Goal: Transaction & Acquisition: Book appointment/travel/reservation

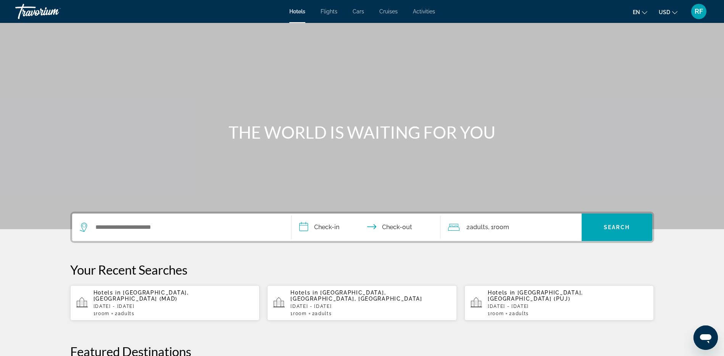
click at [110, 304] on p "[DATE] - [DATE]" at bounding box center [174, 306] width 160 height 5
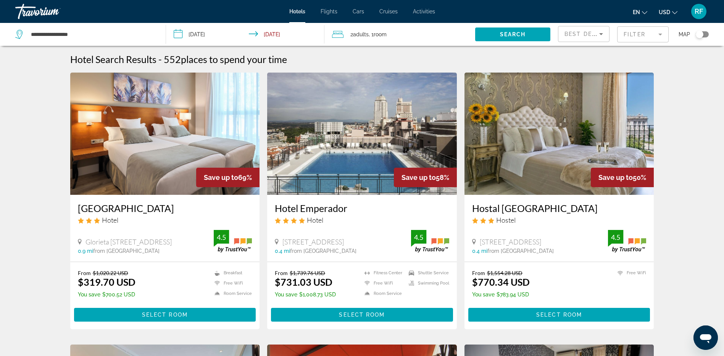
click at [663, 35] on mat-form-field "Filter" at bounding box center [643, 34] width 52 height 16
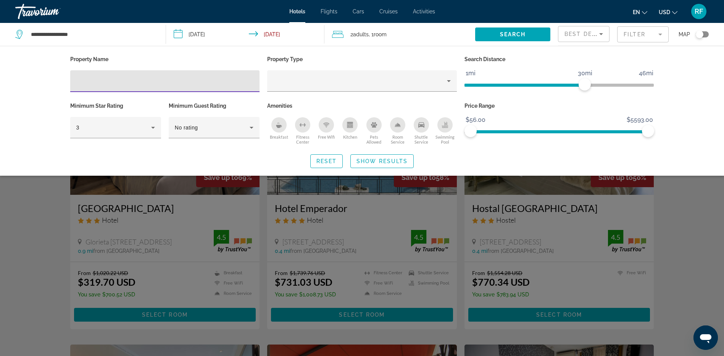
click at [124, 78] on input "Hotel Filters" at bounding box center [165, 81] width 178 height 9
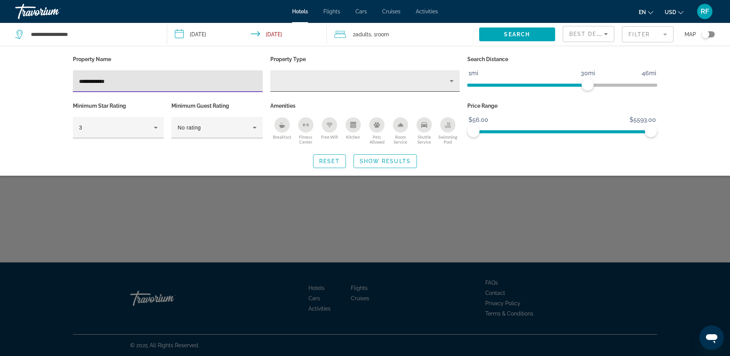
type input "**********"
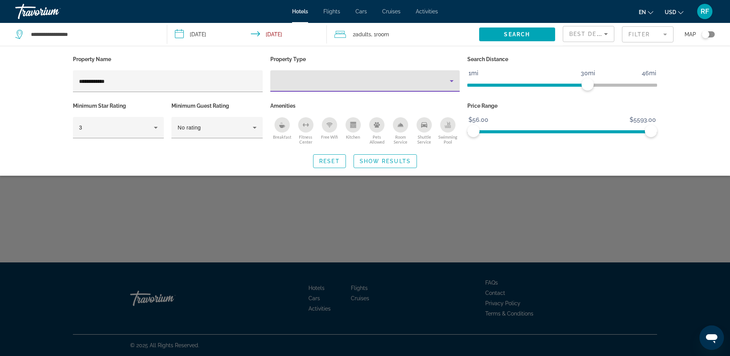
click at [451, 81] on icon "Property type" at bounding box center [452, 81] width 4 height 2
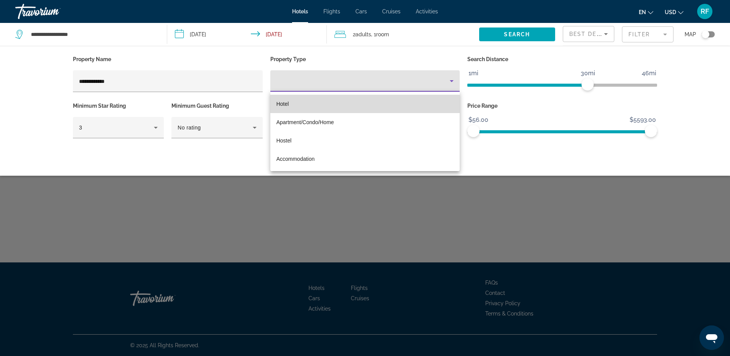
click at [292, 103] on mat-option "Hotel" at bounding box center [365, 104] width 190 height 18
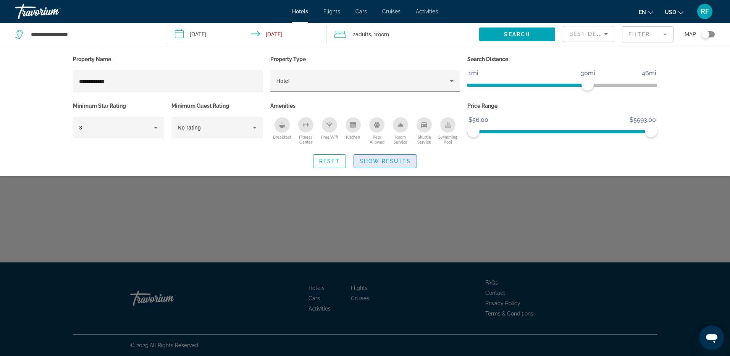
click at [366, 161] on span "Show Results" at bounding box center [385, 161] width 51 height 6
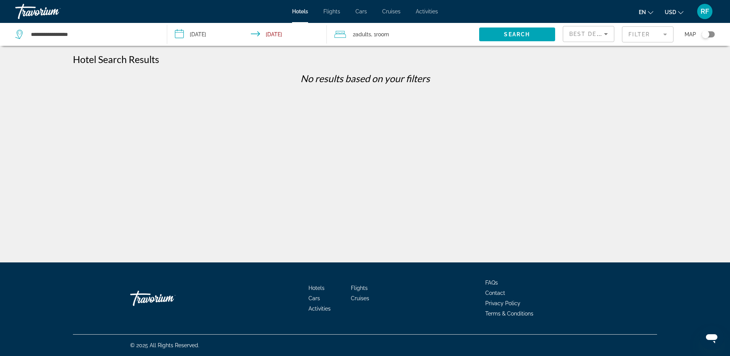
click at [609, 34] on icon "Sort by" at bounding box center [605, 33] width 9 height 9
click at [651, 37] on div at bounding box center [365, 178] width 730 height 356
click at [664, 32] on mat-form-field "Filter" at bounding box center [648, 34] width 52 height 16
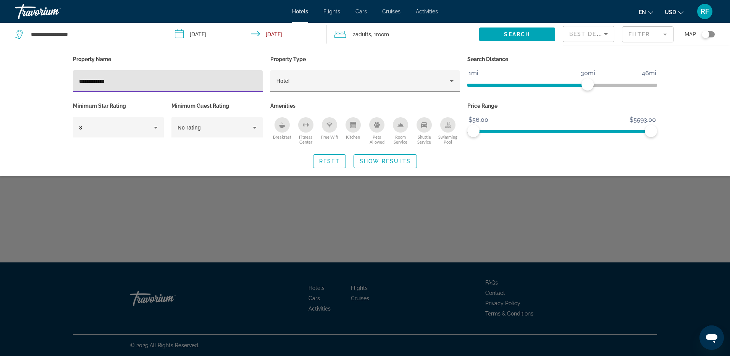
drag, startPoint x: 126, startPoint y: 79, endPoint x: 144, endPoint y: 82, distance: 18.1
click at [126, 80] on input "**********" at bounding box center [168, 81] width 178 height 9
type input "******"
click at [325, 163] on span "Reset" at bounding box center [329, 161] width 21 height 6
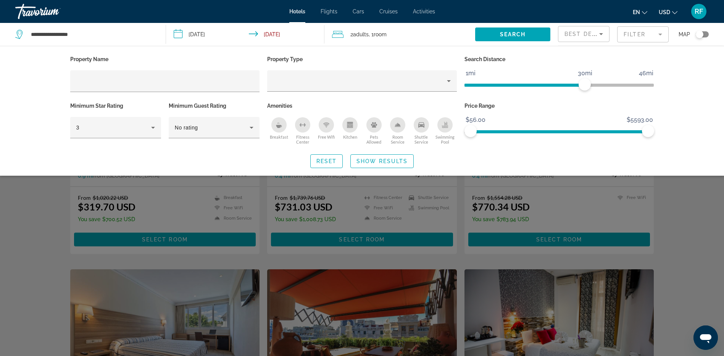
scroll to position [76, 0]
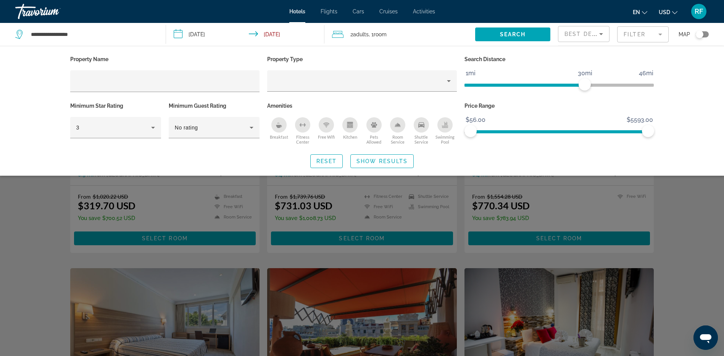
drag, startPoint x: 705, startPoint y: 193, endPoint x: 701, endPoint y: 189, distance: 5.1
click at [704, 192] on div "Search widget" at bounding box center [362, 235] width 724 height 241
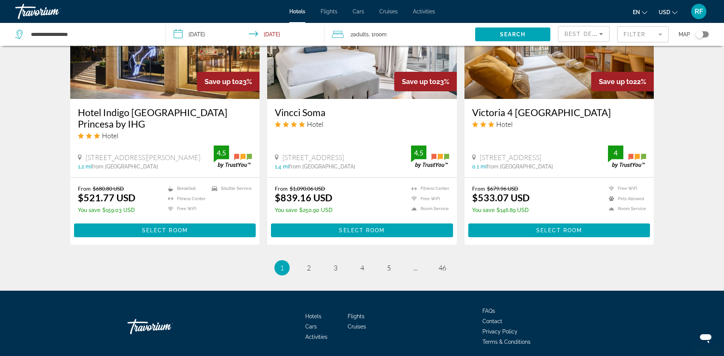
scroll to position [929, 0]
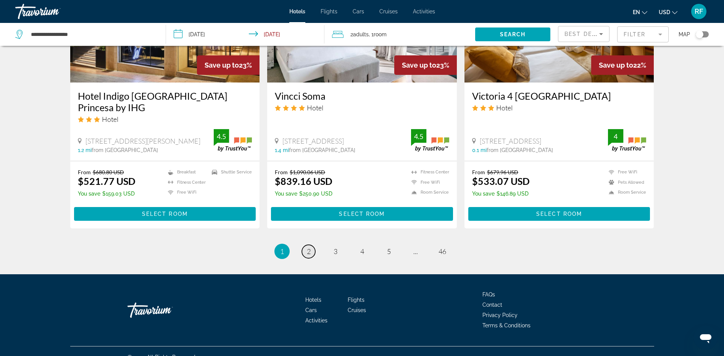
click at [311, 245] on link "page 2" at bounding box center [308, 251] width 13 height 13
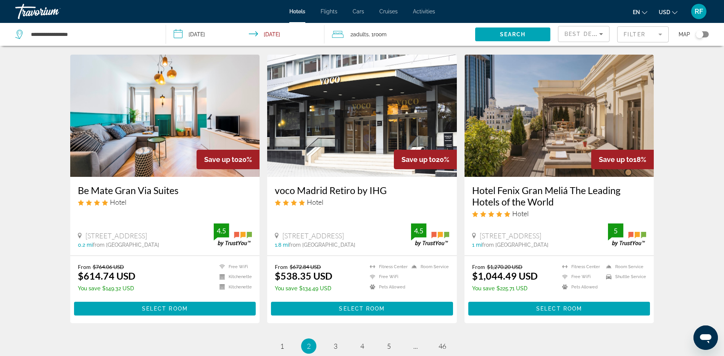
scroll to position [952, 0]
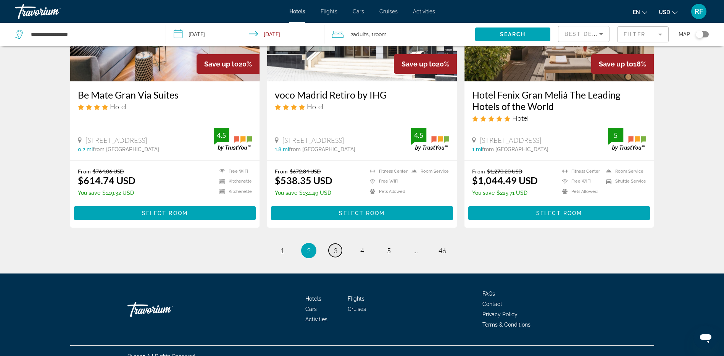
click at [334, 246] on span "3" at bounding box center [336, 250] width 4 height 8
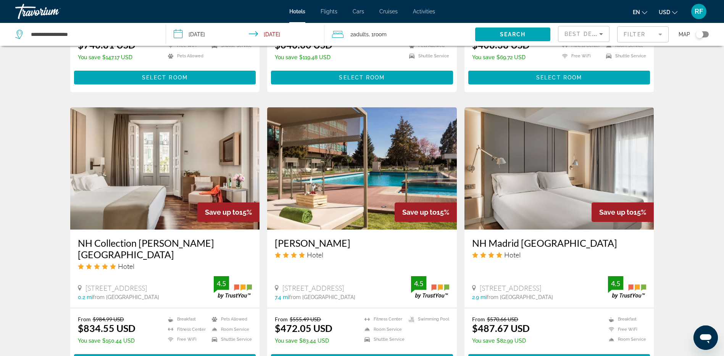
scroll to position [535, 0]
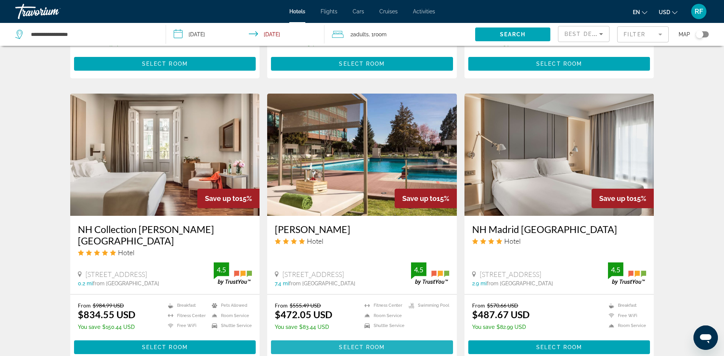
click at [342, 344] on span "Select Room" at bounding box center [362, 347] width 46 height 6
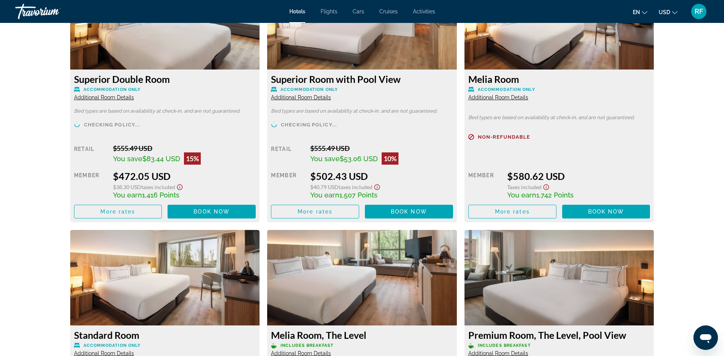
scroll to position [1107, 0]
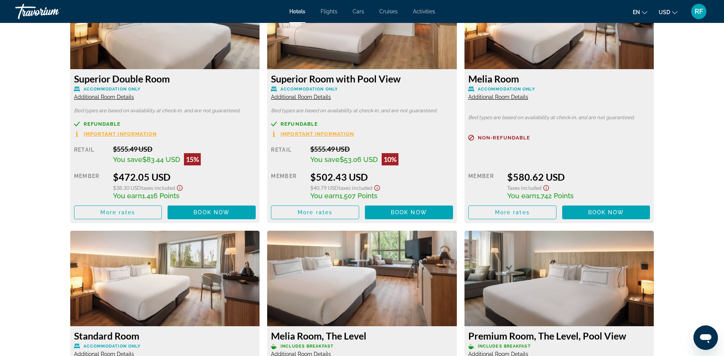
click at [100, 94] on span "Additional Room Details" at bounding box center [104, 97] width 60 height 6
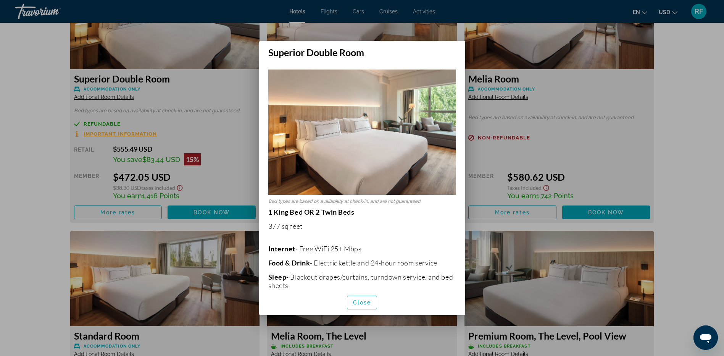
scroll to position [0, 0]
click at [529, 149] on div at bounding box center [362, 178] width 724 height 356
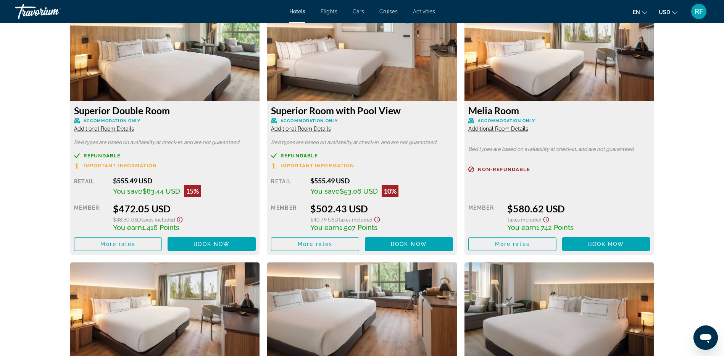
scroll to position [955, 0]
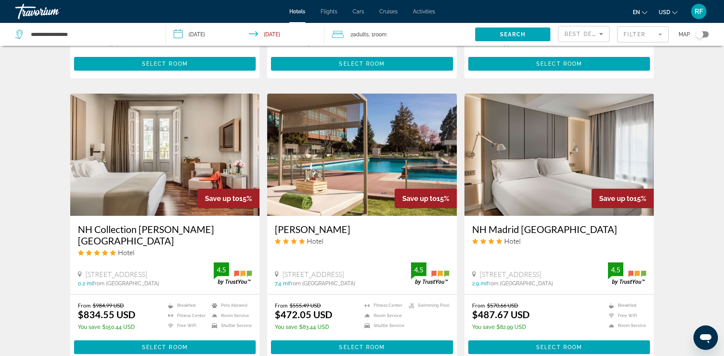
scroll to position [573, 0]
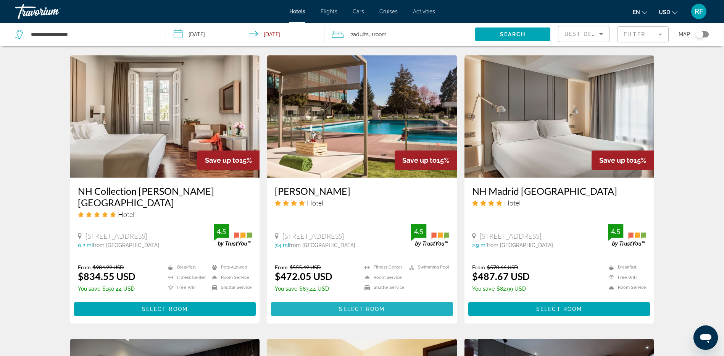
click at [358, 306] on span "Select Room" at bounding box center [362, 309] width 46 height 6
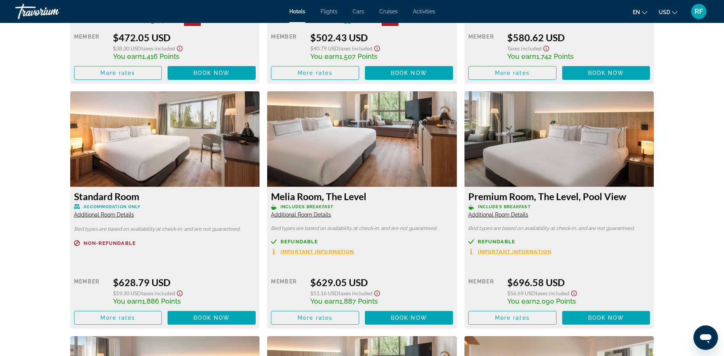
scroll to position [1260, 0]
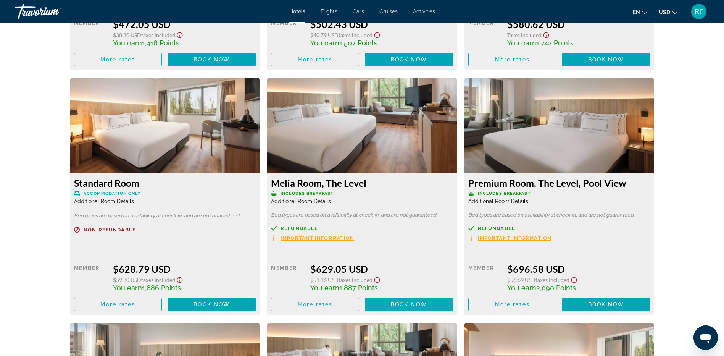
click at [389, 302] on span "Main content" at bounding box center [409, 304] width 88 height 18
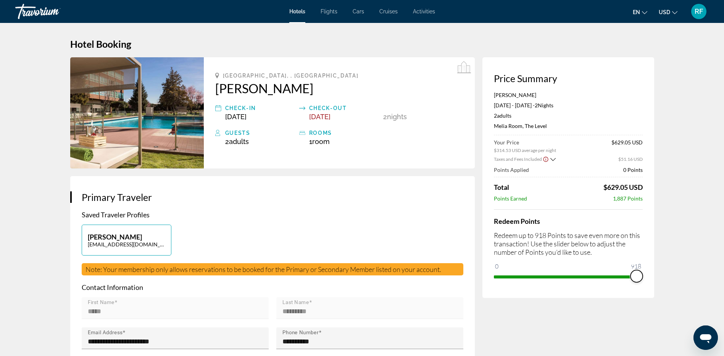
drag, startPoint x: 499, startPoint y: 266, endPoint x: 655, endPoint y: 252, distance: 156.7
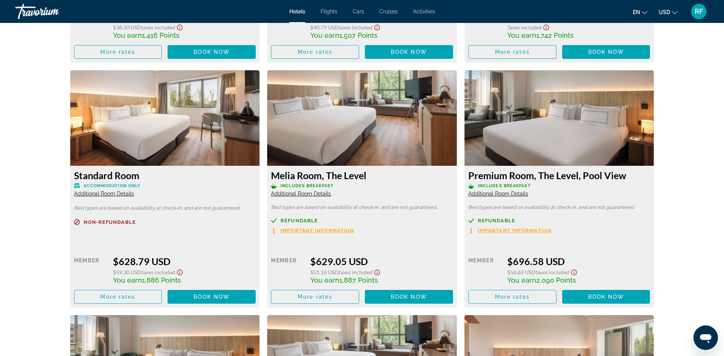
scroll to position [1260, 0]
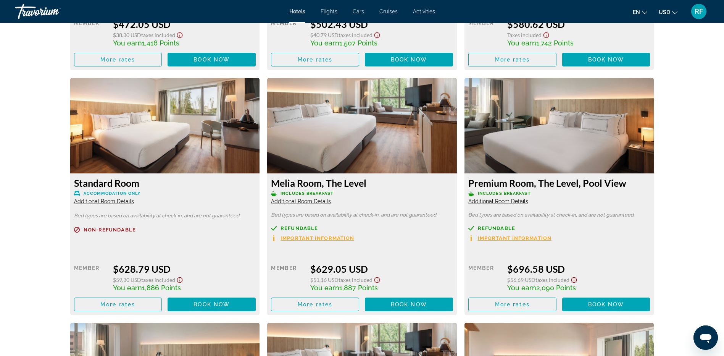
click at [556, 128] on img "Main content" at bounding box center [560, 125] width 190 height 95
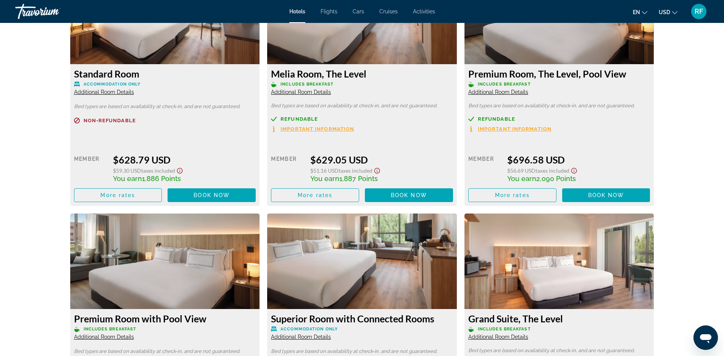
scroll to position [1413, 0]
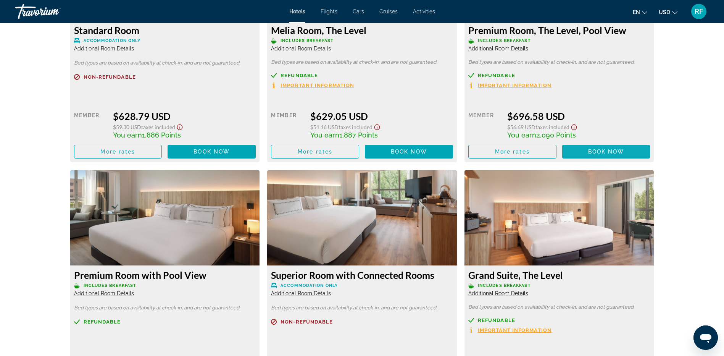
click at [586, 147] on span "Main content" at bounding box center [606, 151] width 88 height 18
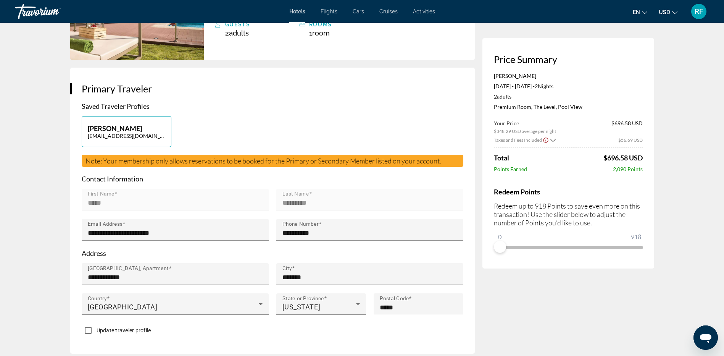
scroll to position [115, 0]
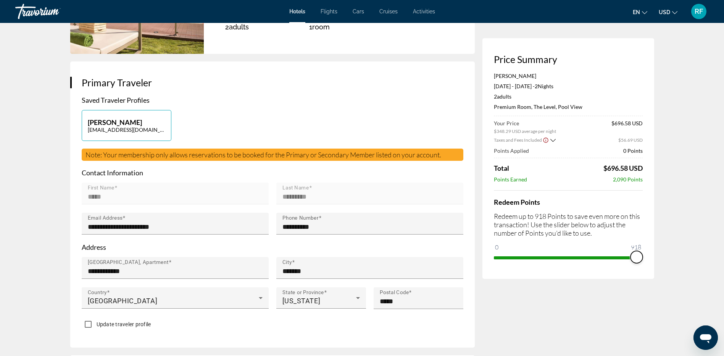
drag, startPoint x: 496, startPoint y: 245, endPoint x: 653, endPoint y: 219, distance: 158.7
click at [653, 219] on div "Price Summary [PERSON_NAME] [DATE] - [DATE] - 2 Night Nights 2 Adult Adults , 0…" at bounding box center [569, 158] width 172 height 241
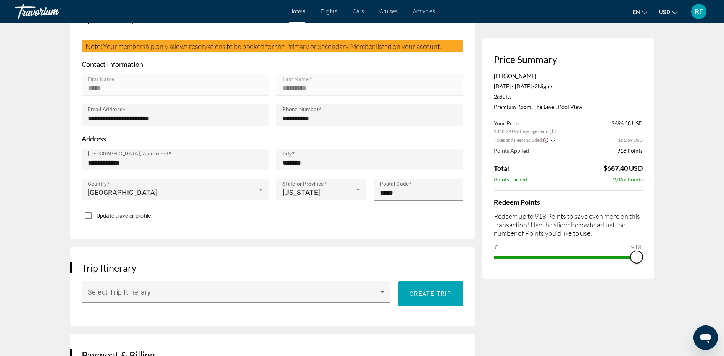
scroll to position [215, 0]
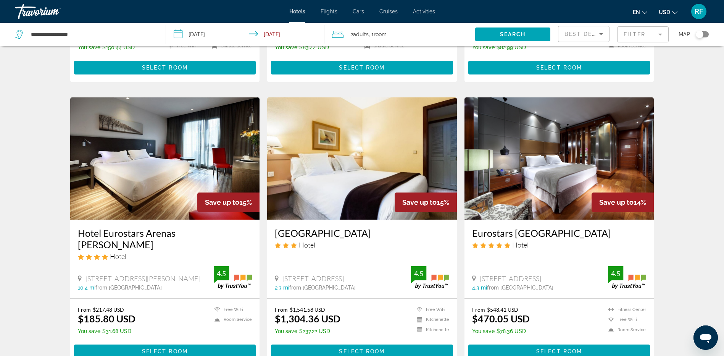
scroll to position [929, 0]
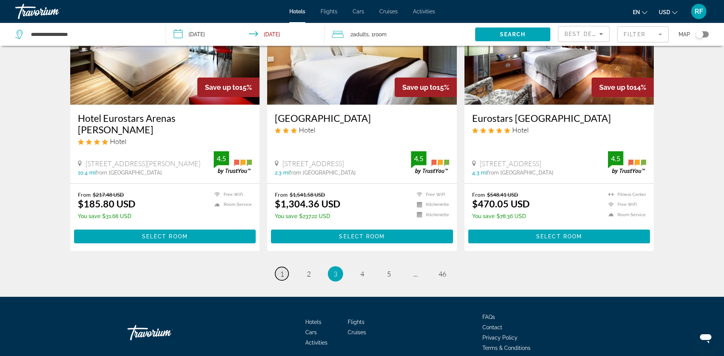
click at [279, 267] on link "page 1" at bounding box center [281, 273] width 13 height 13
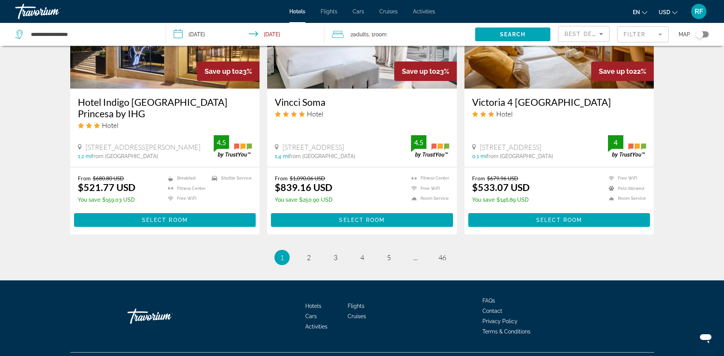
scroll to position [929, 0]
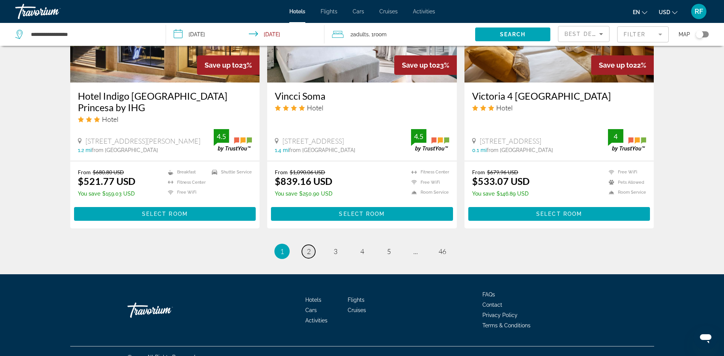
click at [307, 247] on span "2" at bounding box center [309, 251] width 4 height 8
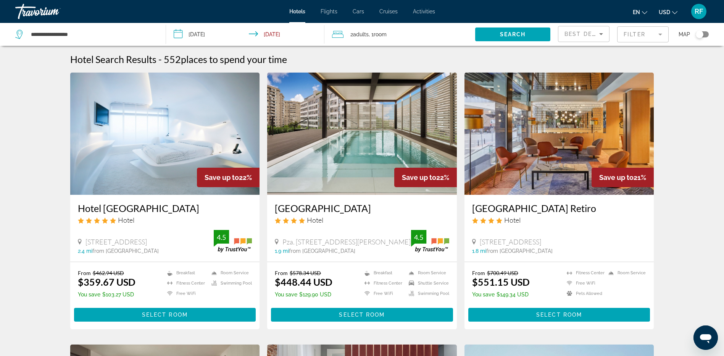
click at [167, 163] on img "Main content" at bounding box center [165, 134] width 190 height 122
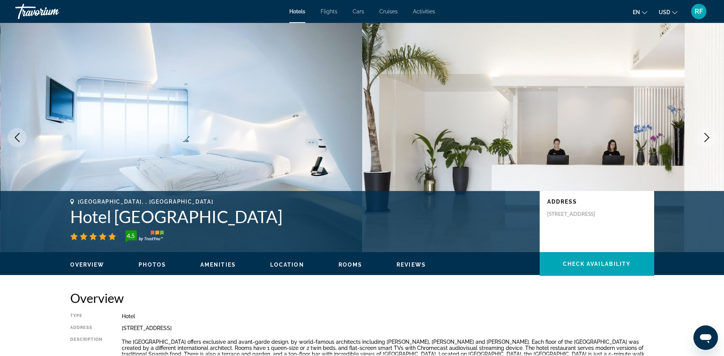
click at [708, 135] on icon "Next image" at bounding box center [707, 137] width 9 height 9
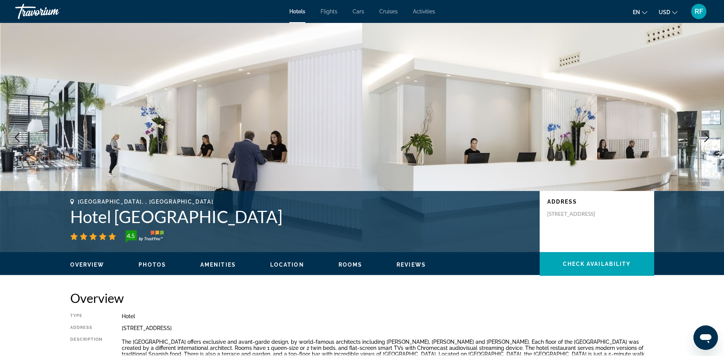
click at [710, 136] on icon "Next image" at bounding box center [707, 137] width 9 height 9
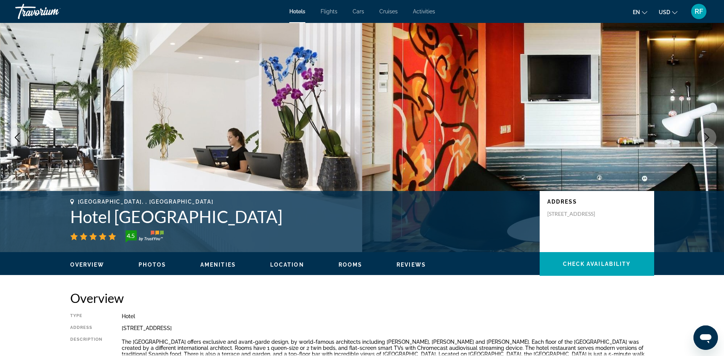
click at [708, 137] on icon "Next image" at bounding box center [707, 137] width 9 height 9
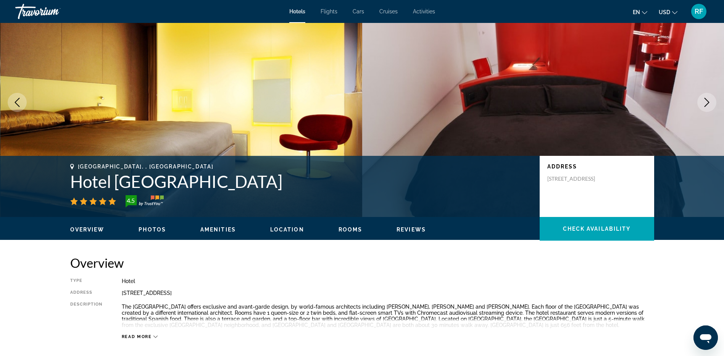
scroll to position [115, 0]
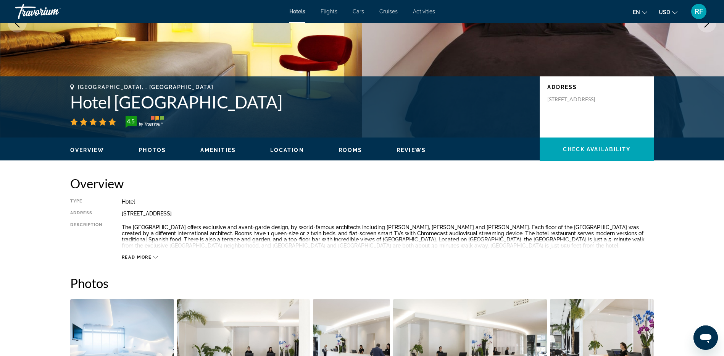
click at [149, 147] on span "Photos" at bounding box center [152, 150] width 27 height 6
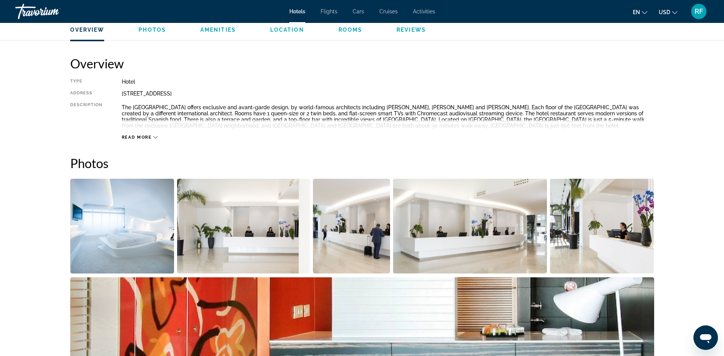
scroll to position [229, 0]
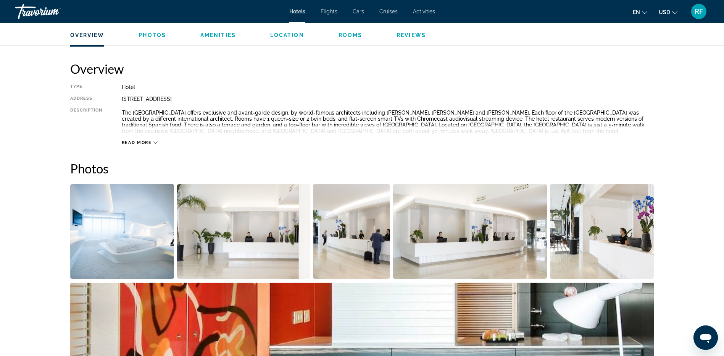
click at [272, 245] on img "Open full-screen image slider" at bounding box center [243, 231] width 133 height 95
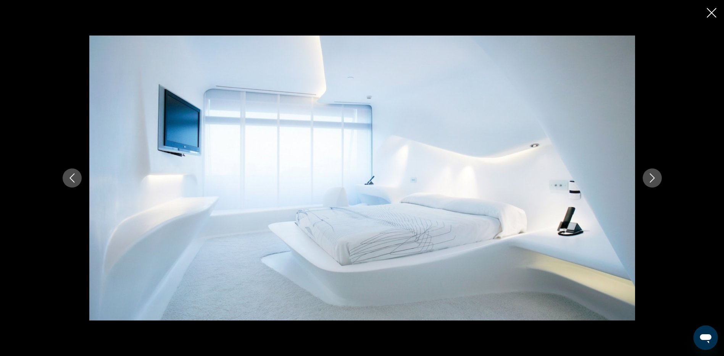
click at [654, 172] on button "Next image" at bounding box center [652, 177] width 19 height 19
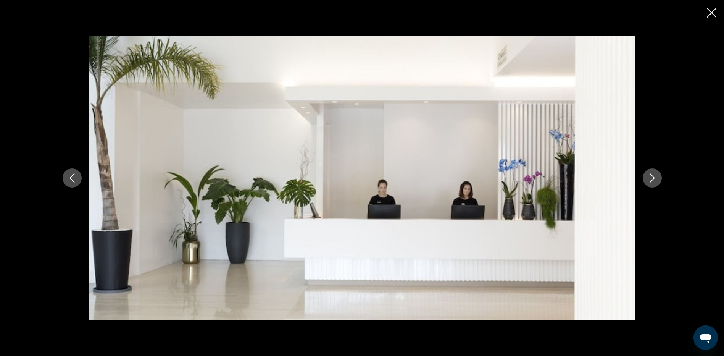
click at [654, 172] on button "Next image" at bounding box center [652, 177] width 19 height 19
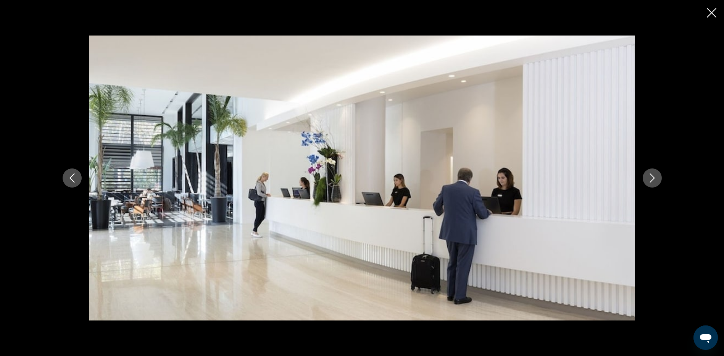
click at [654, 172] on button "Next image" at bounding box center [652, 177] width 19 height 19
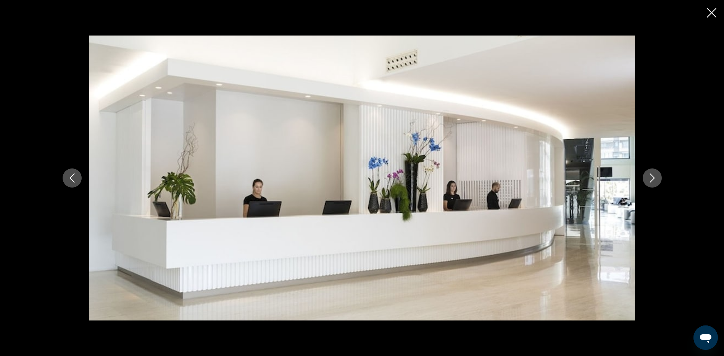
click at [654, 172] on button "Next image" at bounding box center [652, 177] width 19 height 19
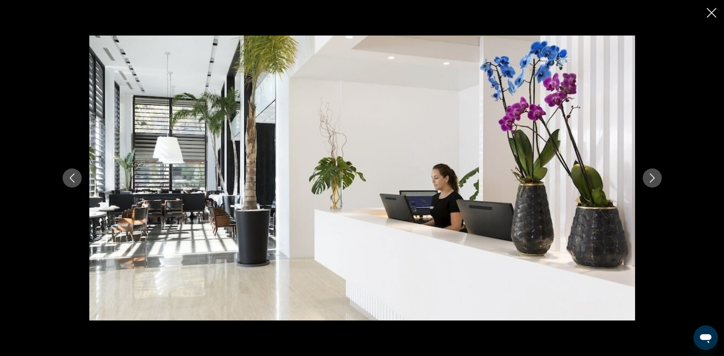
click at [653, 178] on icon "Next image" at bounding box center [652, 177] width 9 height 9
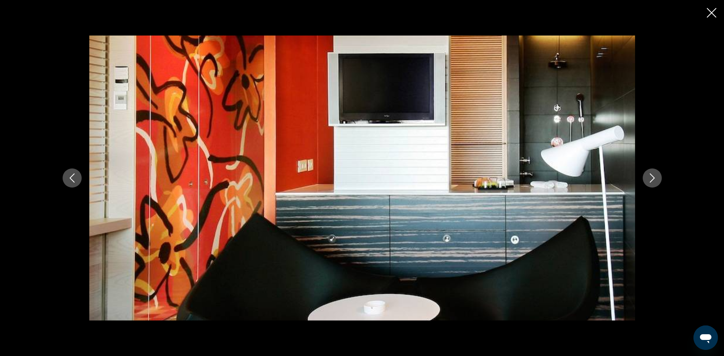
click at [653, 178] on icon "Next image" at bounding box center [652, 177] width 9 height 9
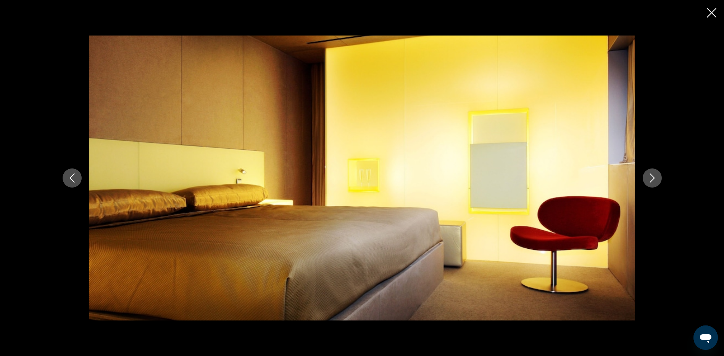
click at [653, 178] on icon "Next image" at bounding box center [652, 177] width 9 height 9
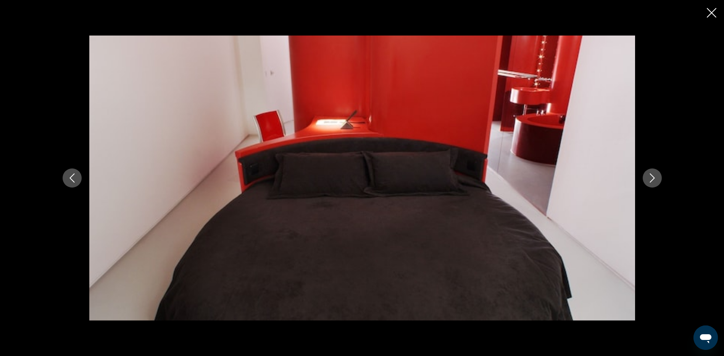
click at [653, 178] on icon "Next image" at bounding box center [652, 177] width 9 height 9
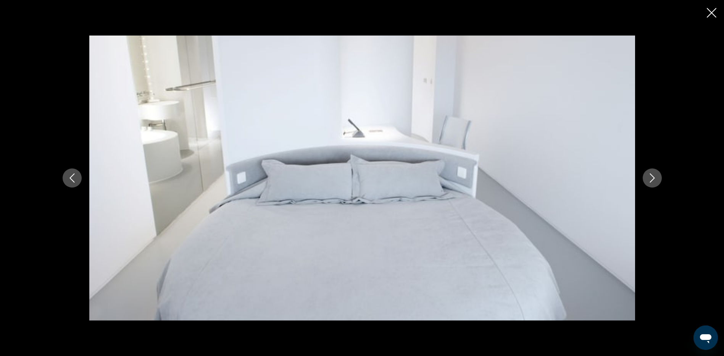
click at [653, 178] on icon "Next image" at bounding box center [652, 177] width 9 height 9
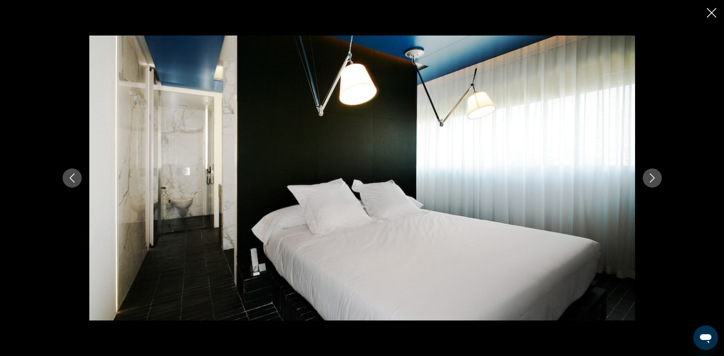
click at [653, 178] on icon "Next image" at bounding box center [652, 177] width 9 height 9
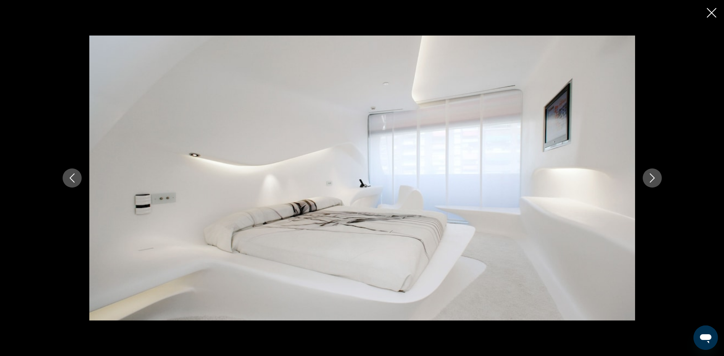
click at [653, 178] on icon "Next image" at bounding box center [652, 177] width 9 height 9
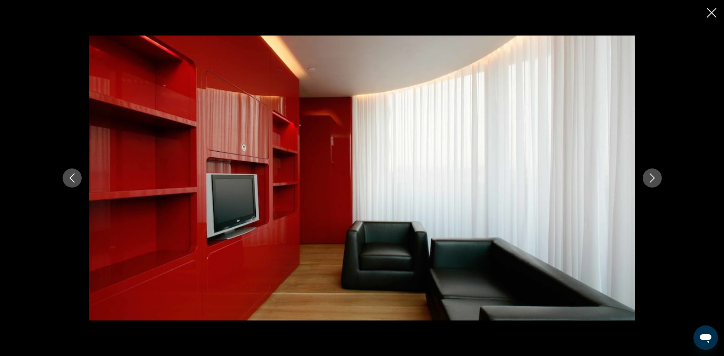
click at [653, 178] on icon "Next image" at bounding box center [652, 177] width 9 height 9
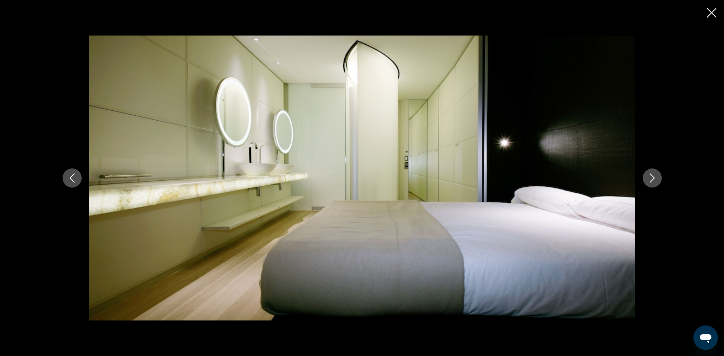
click at [653, 178] on icon "Next image" at bounding box center [652, 177] width 9 height 9
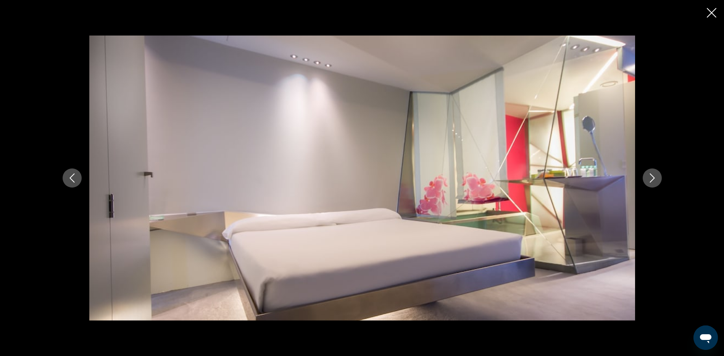
click at [653, 178] on icon "Next image" at bounding box center [652, 177] width 9 height 9
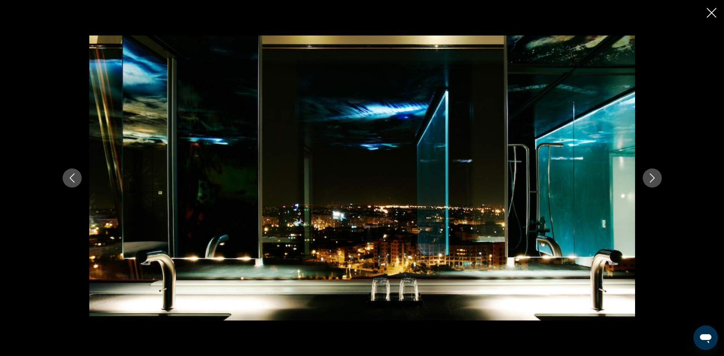
click at [653, 178] on icon "Next image" at bounding box center [652, 177] width 9 height 9
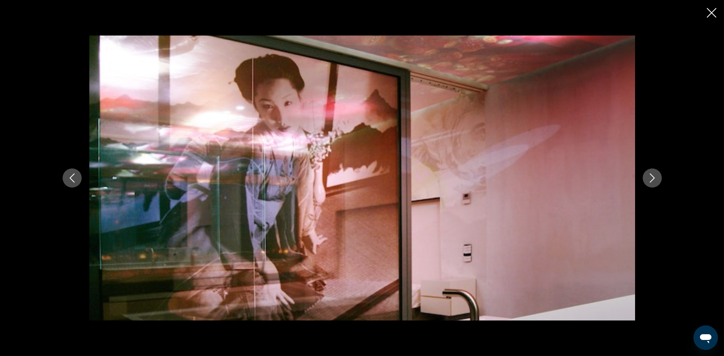
click at [653, 178] on icon "Next image" at bounding box center [652, 177] width 9 height 9
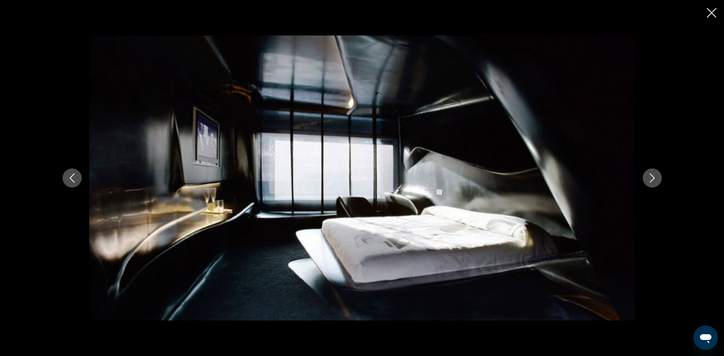
click at [653, 178] on icon "Next image" at bounding box center [652, 177] width 9 height 9
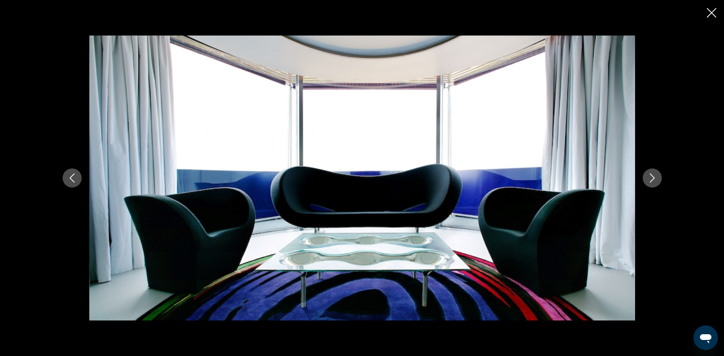
click at [653, 178] on icon "Next image" at bounding box center [652, 177] width 9 height 9
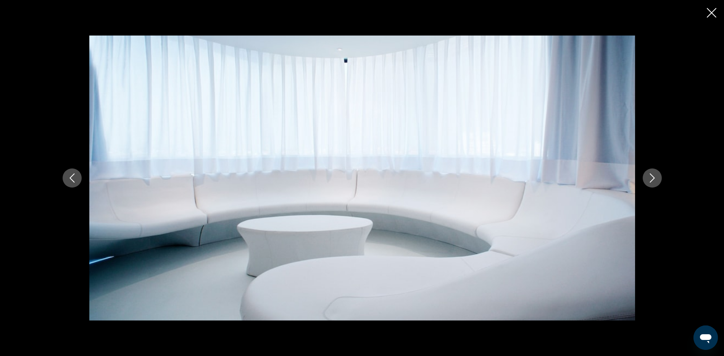
click at [653, 178] on icon "Next image" at bounding box center [652, 177] width 9 height 9
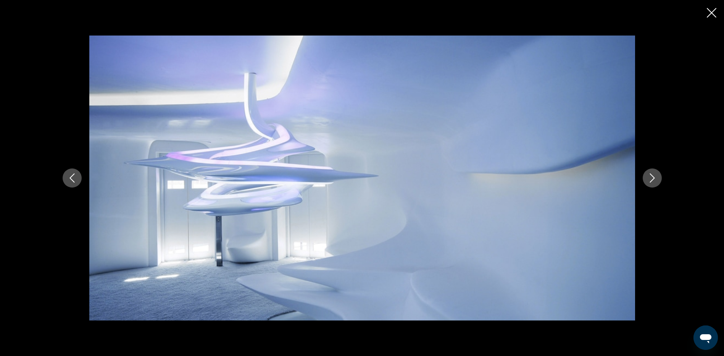
click at [653, 178] on icon "Next image" at bounding box center [652, 177] width 9 height 9
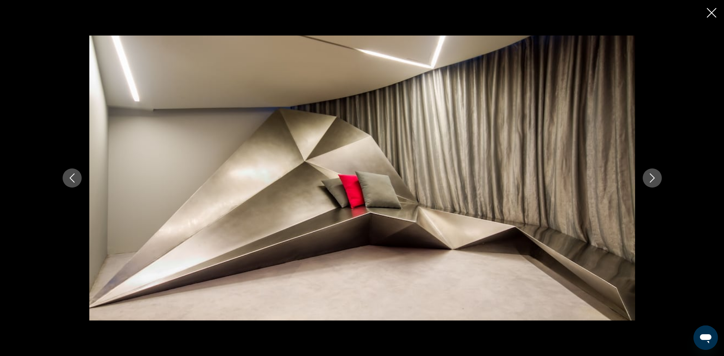
click at [653, 178] on icon "Next image" at bounding box center [652, 177] width 9 height 9
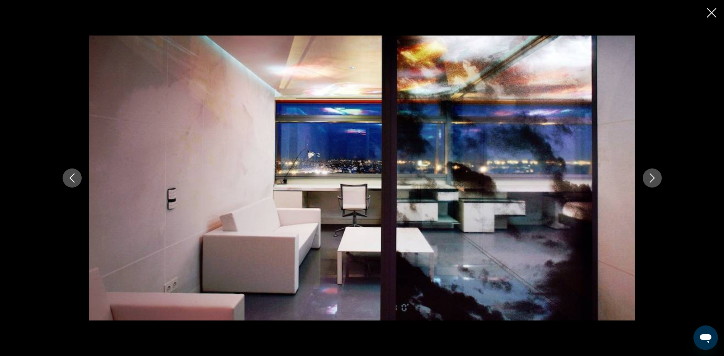
click at [653, 178] on icon "Next image" at bounding box center [652, 177] width 9 height 9
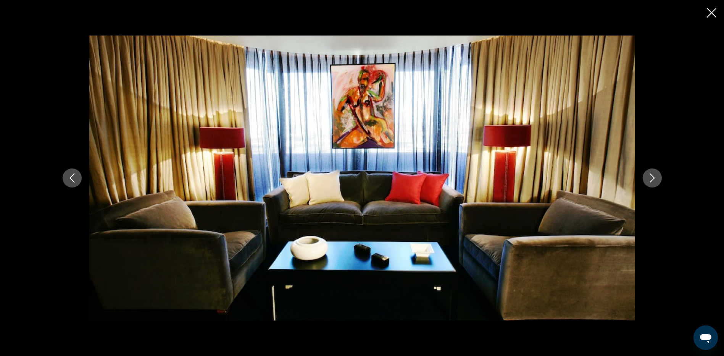
click at [653, 178] on icon "Next image" at bounding box center [652, 177] width 9 height 9
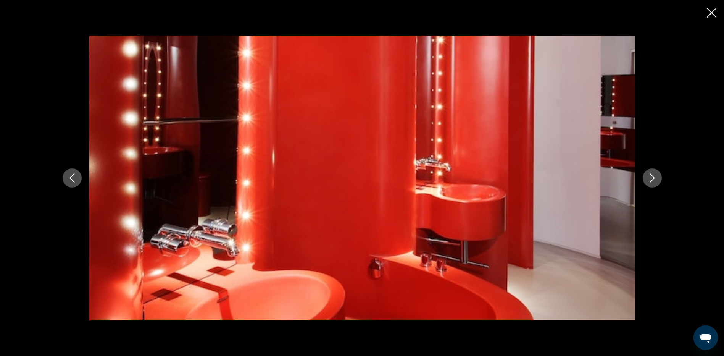
click at [711, 8] on icon "Close slideshow" at bounding box center [712, 13] width 10 height 10
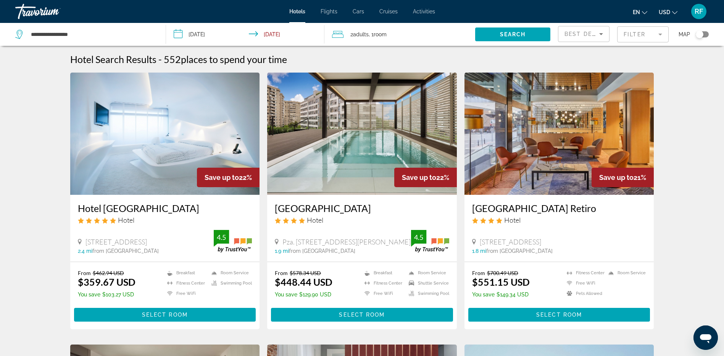
click at [645, 32] on mat-form-field "Filter" at bounding box center [643, 34] width 52 height 16
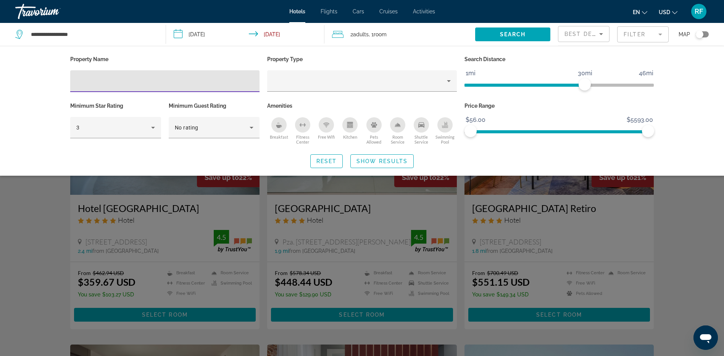
click at [158, 82] on input "Hotel Filters" at bounding box center [165, 81] width 178 height 9
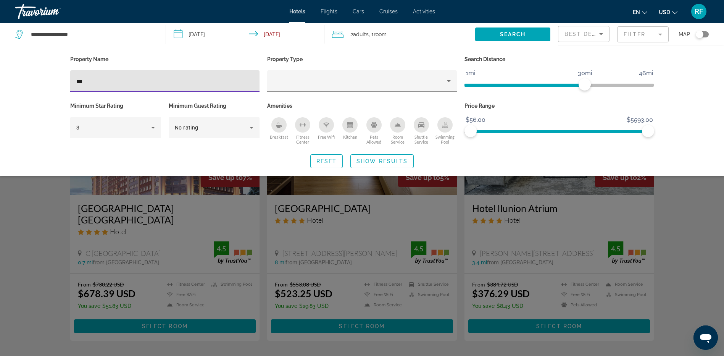
type input "***"
click at [135, 268] on div "Search widget" at bounding box center [362, 235] width 724 height 241
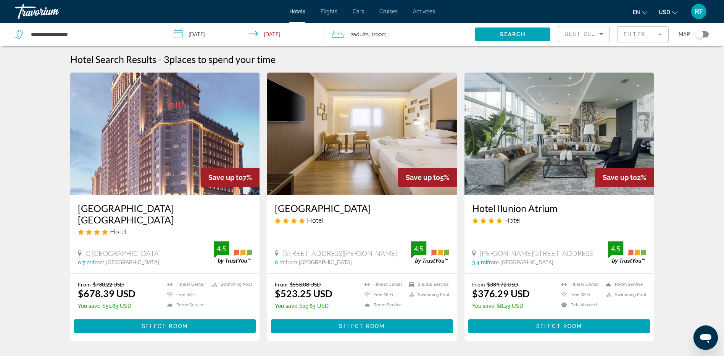
click at [163, 142] on img "Main content" at bounding box center [165, 134] width 190 height 122
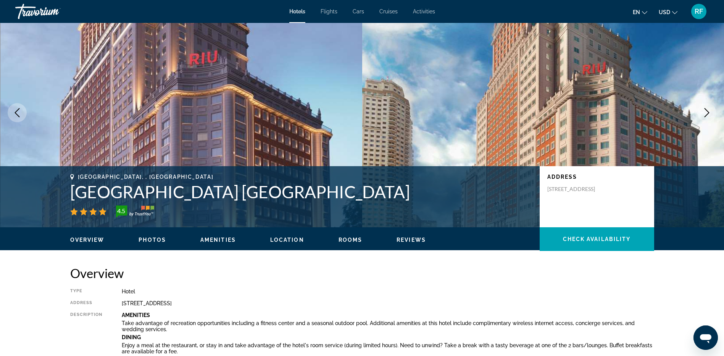
scroll to position [38, 0]
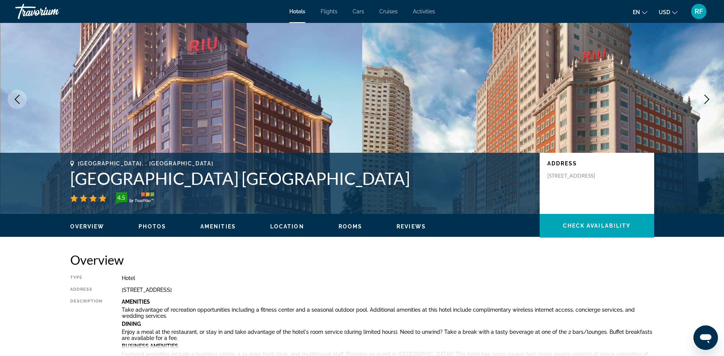
click at [154, 225] on span "Photos" at bounding box center [152, 226] width 27 height 6
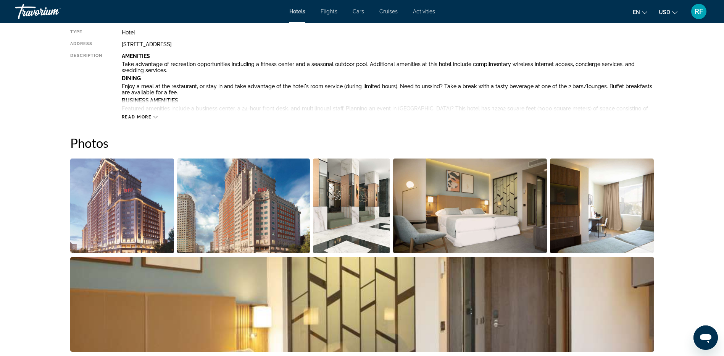
scroll to position [373, 0]
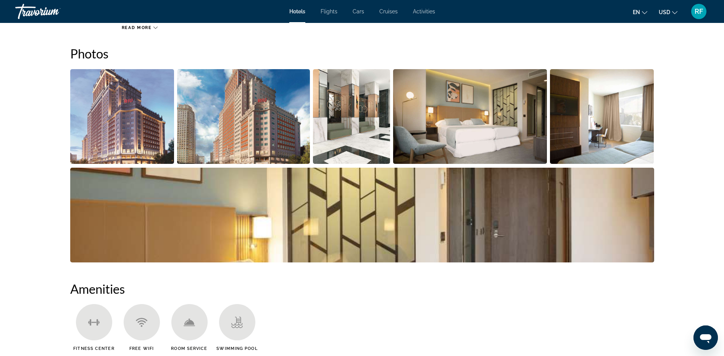
click at [125, 134] on img "Open full-screen image slider" at bounding box center [122, 116] width 104 height 95
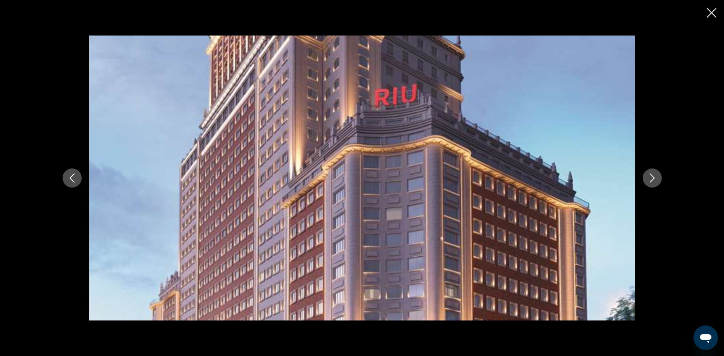
click at [653, 177] on icon "Next image" at bounding box center [652, 177] width 9 height 9
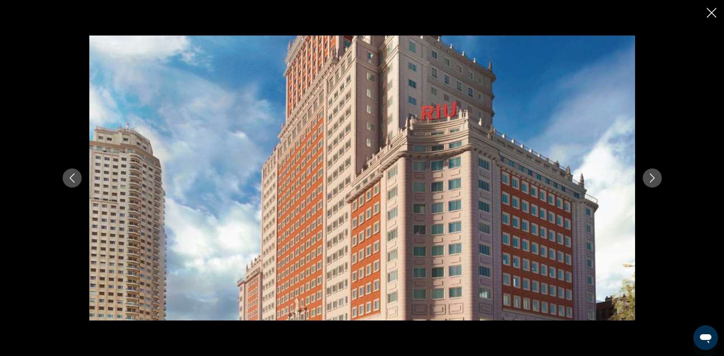
click at [653, 177] on icon "Next image" at bounding box center [652, 177] width 9 height 9
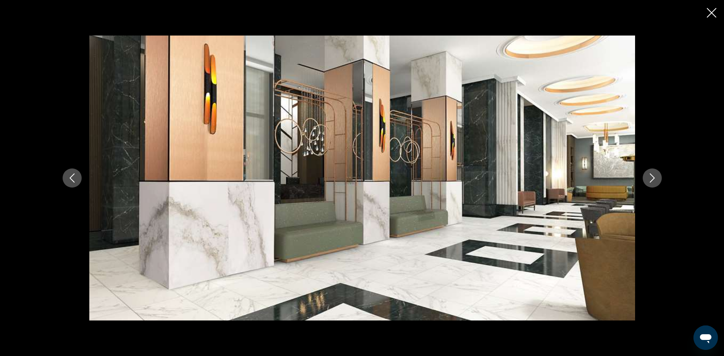
click at [653, 177] on icon "Next image" at bounding box center [652, 177] width 9 height 9
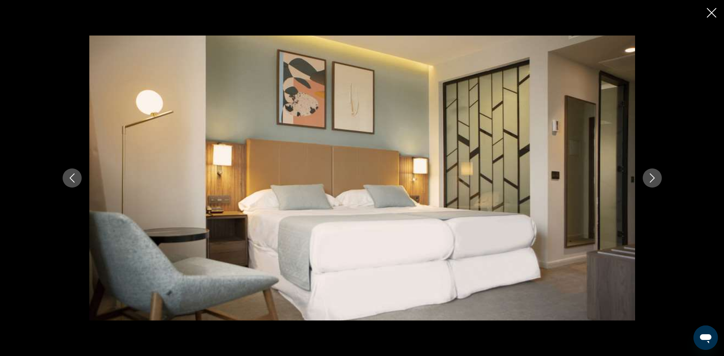
click at [653, 177] on icon "Next image" at bounding box center [652, 177] width 9 height 9
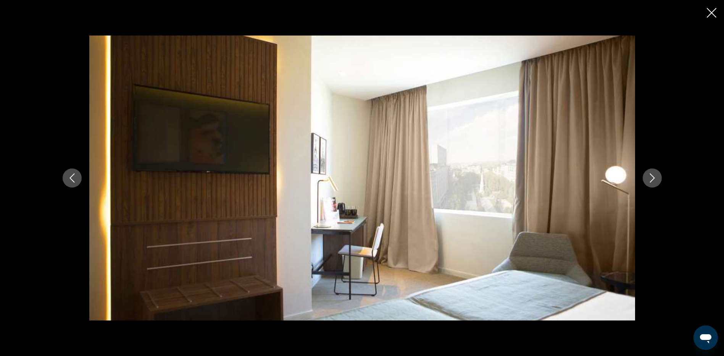
click at [653, 177] on icon "Next image" at bounding box center [652, 177] width 9 height 9
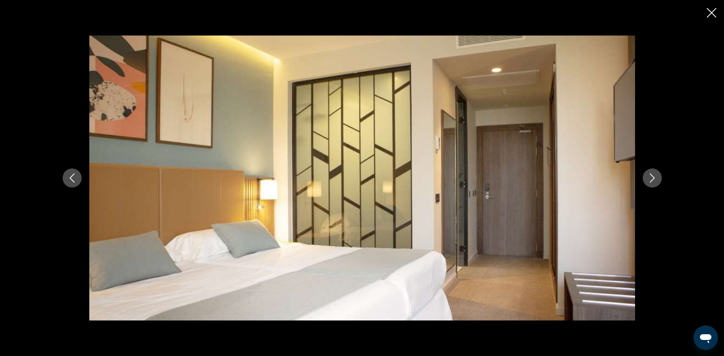
click at [653, 177] on icon "Next image" at bounding box center [652, 177] width 9 height 9
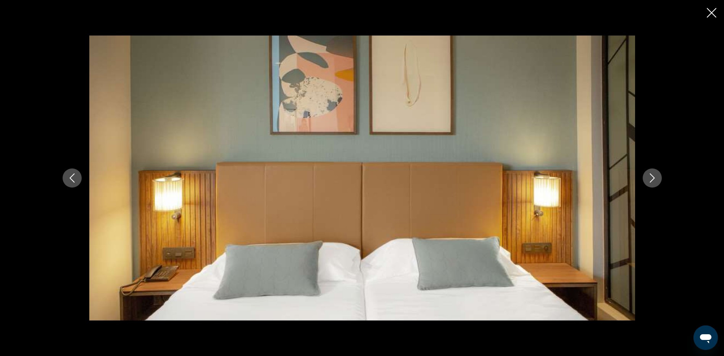
click at [653, 177] on icon "Next image" at bounding box center [652, 177] width 9 height 9
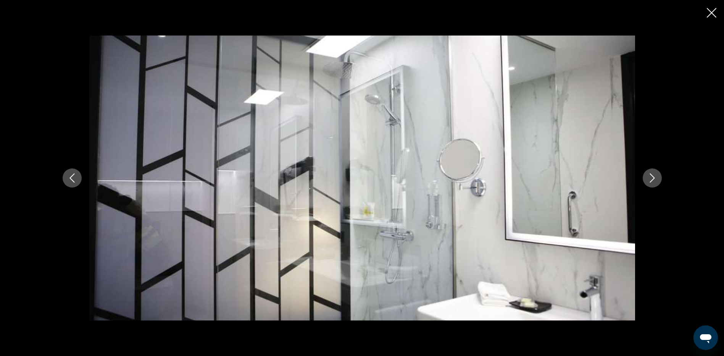
click at [652, 177] on icon "Next image" at bounding box center [652, 177] width 9 height 9
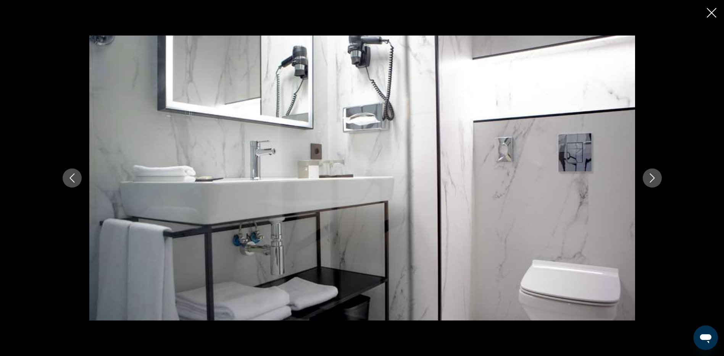
click at [652, 177] on icon "Next image" at bounding box center [652, 177] width 9 height 9
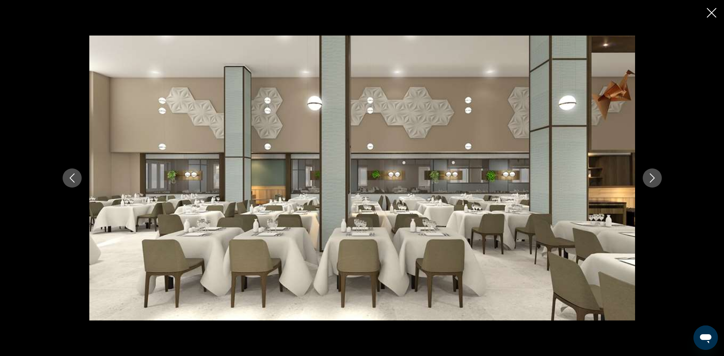
click at [652, 177] on icon "Next image" at bounding box center [652, 177] width 9 height 9
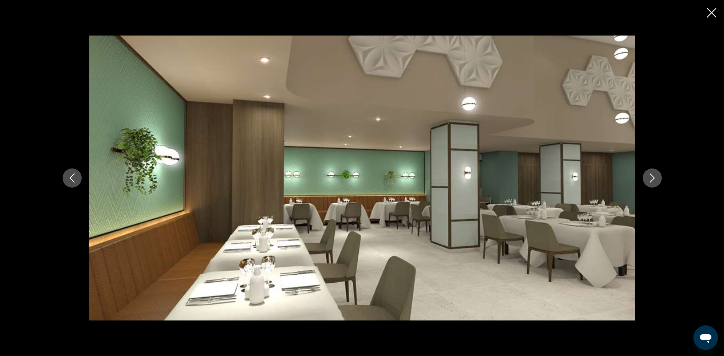
click at [652, 177] on icon "Next image" at bounding box center [652, 177] width 9 height 9
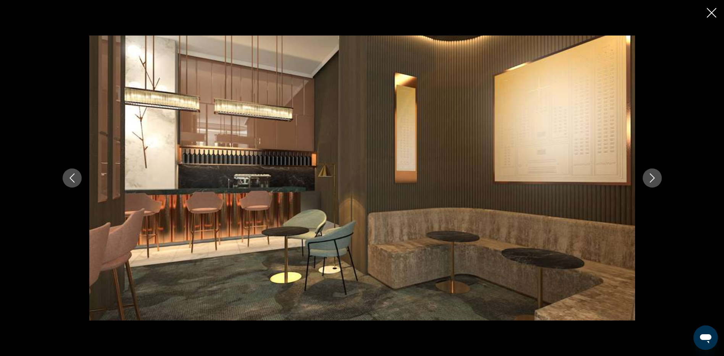
click at [654, 177] on icon "Next image" at bounding box center [652, 177] width 9 height 9
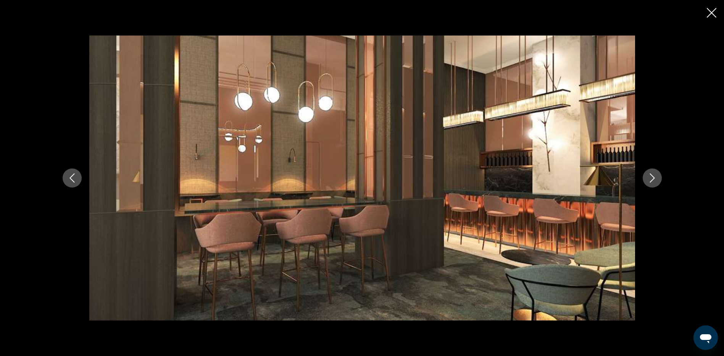
click at [653, 176] on icon "Next image" at bounding box center [652, 177] width 5 height 9
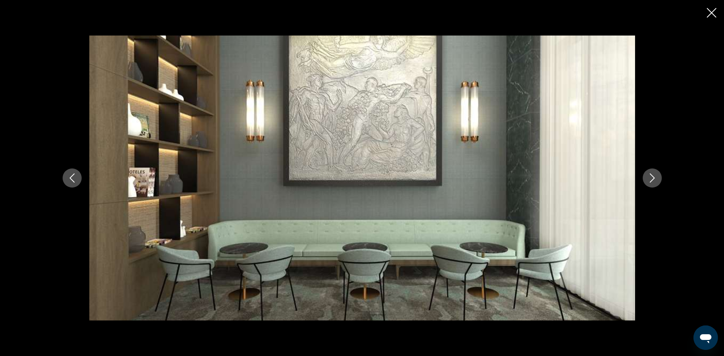
click at [649, 174] on icon "Next image" at bounding box center [652, 177] width 9 height 9
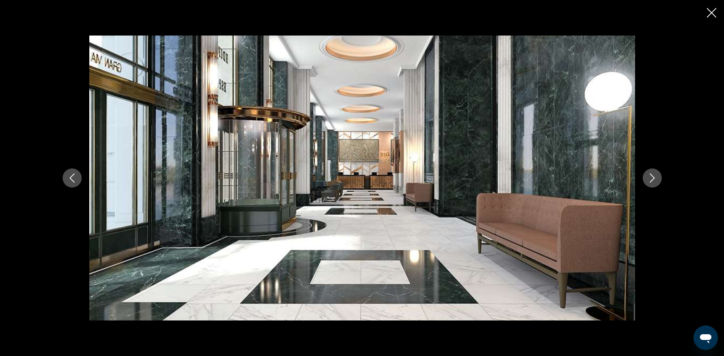
click at [653, 176] on icon "Next image" at bounding box center [652, 177] width 5 height 9
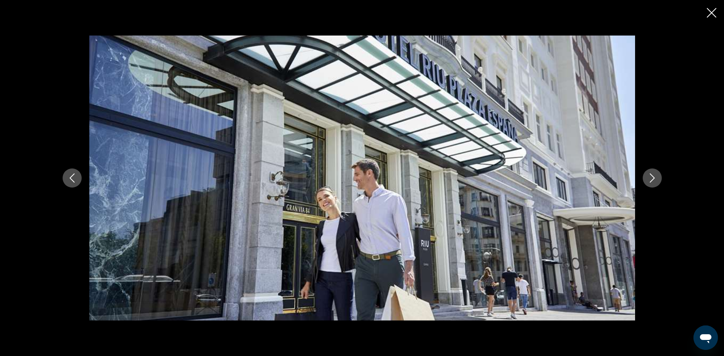
click at [653, 176] on icon "Next image" at bounding box center [652, 177] width 5 height 9
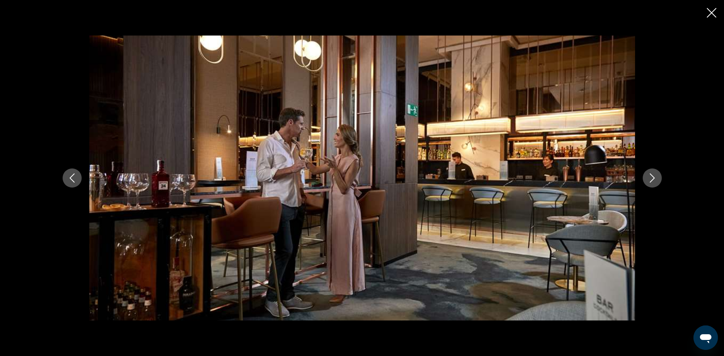
click at [653, 176] on icon "Next image" at bounding box center [652, 177] width 5 height 9
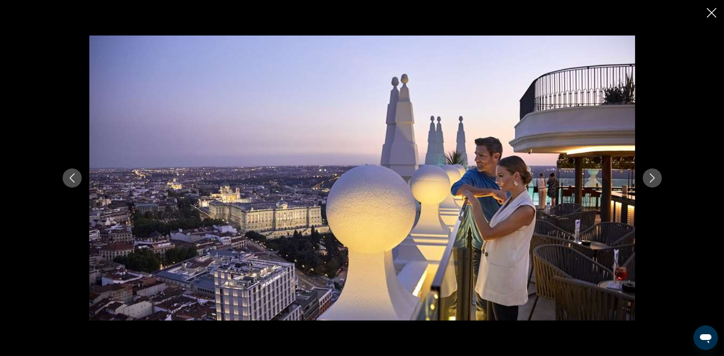
click at [653, 176] on icon "Next image" at bounding box center [652, 177] width 5 height 9
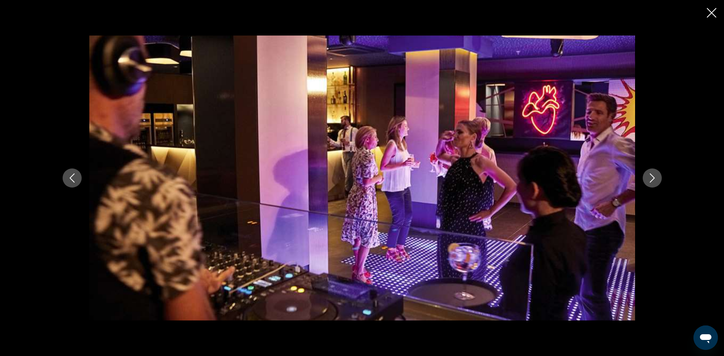
click at [653, 176] on icon "Next image" at bounding box center [652, 177] width 5 height 9
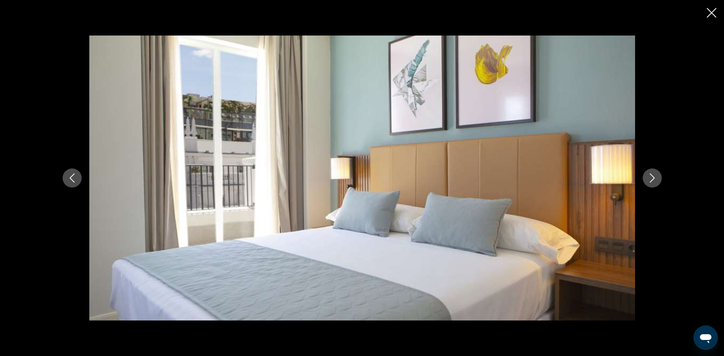
click at [653, 176] on icon "Next image" at bounding box center [652, 177] width 5 height 9
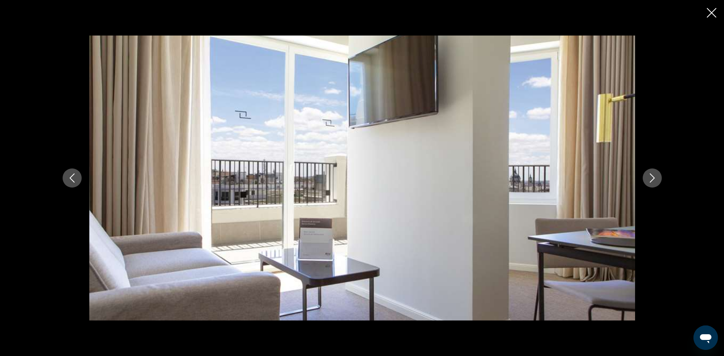
click at [653, 176] on icon "Next image" at bounding box center [652, 177] width 5 height 9
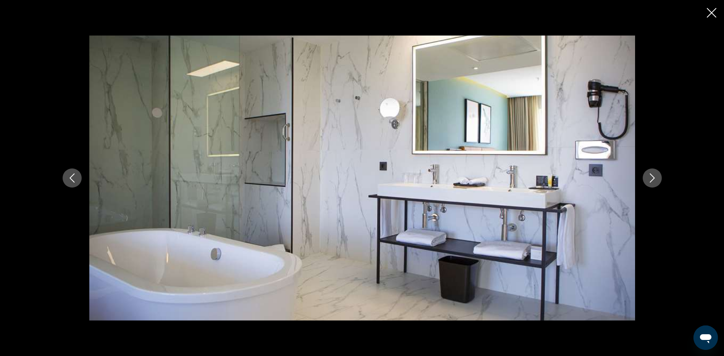
click at [653, 176] on icon "Next image" at bounding box center [652, 177] width 5 height 9
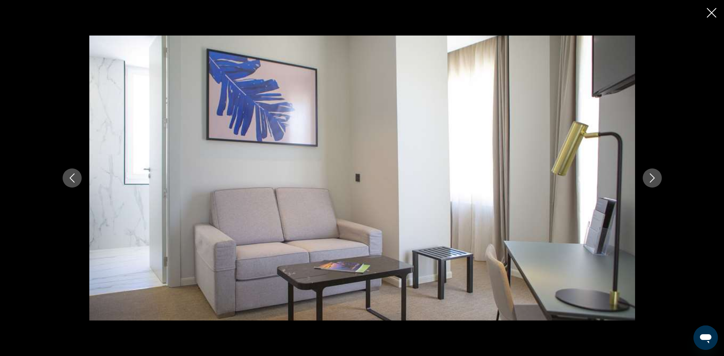
click at [653, 176] on icon "Next image" at bounding box center [652, 177] width 5 height 9
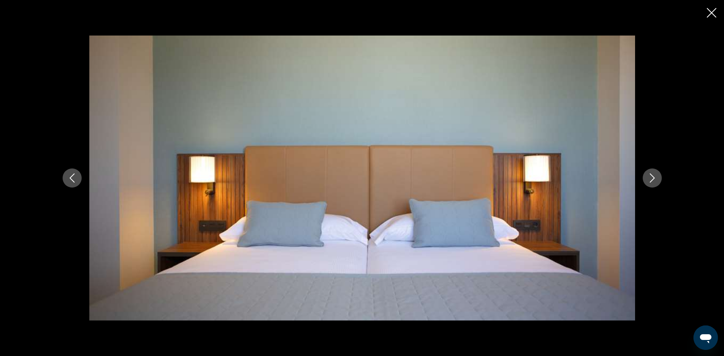
click at [653, 176] on icon "Next image" at bounding box center [652, 177] width 5 height 9
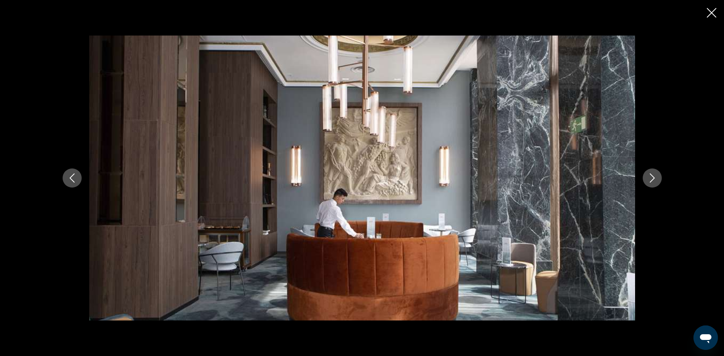
click at [650, 175] on icon "Next image" at bounding box center [652, 177] width 9 height 9
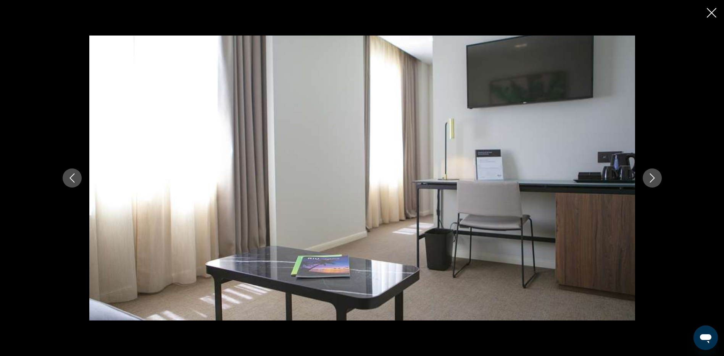
click at [650, 175] on icon "Next image" at bounding box center [652, 177] width 9 height 9
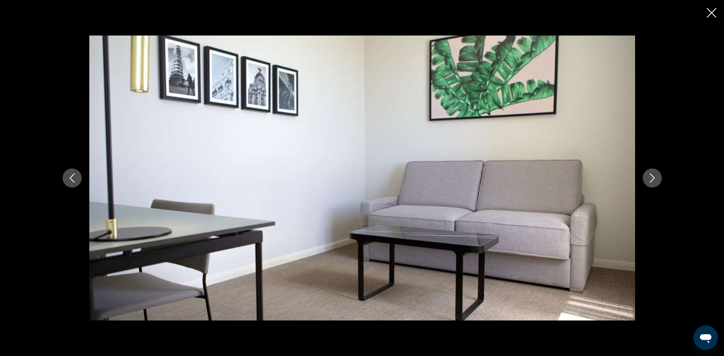
click at [650, 175] on icon "Next image" at bounding box center [652, 177] width 9 height 9
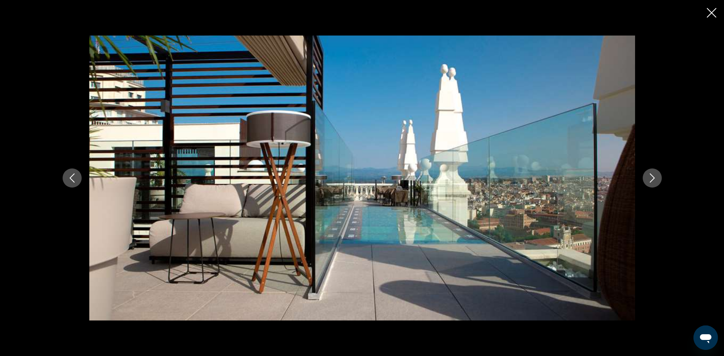
click at [650, 175] on icon "Next image" at bounding box center [652, 177] width 9 height 9
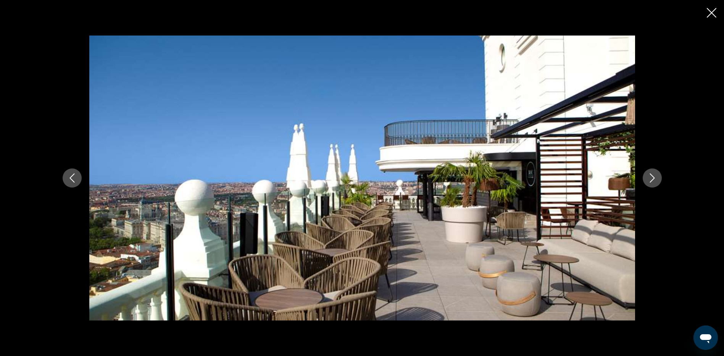
click at [650, 175] on icon "Next image" at bounding box center [652, 177] width 9 height 9
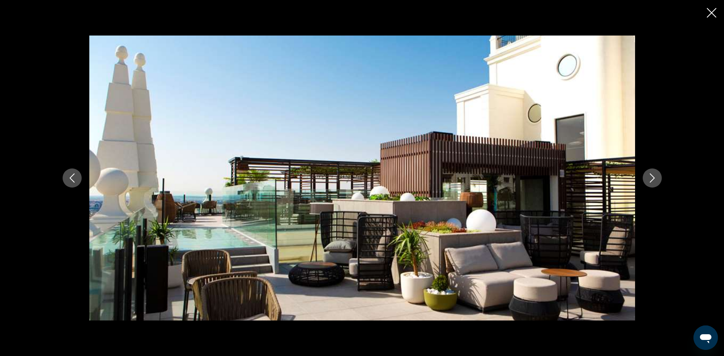
click at [654, 174] on icon "Next image" at bounding box center [652, 177] width 9 height 9
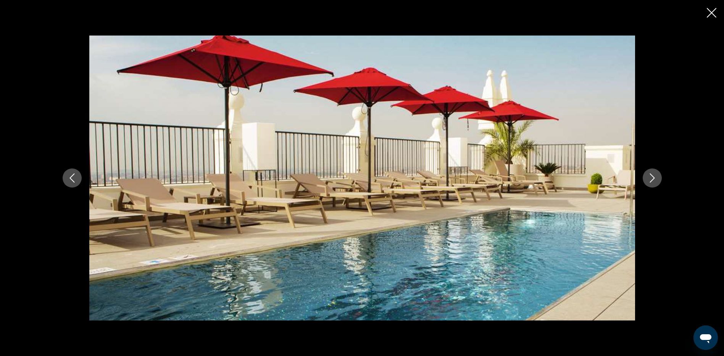
click at [653, 177] on icon "Next image" at bounding box center [652, 177] width 5 height 9
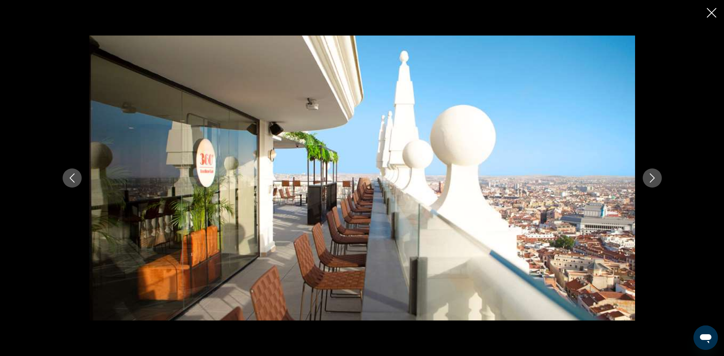
click at [653, 177] on icon "Next image" at bounding box center [652, 177] width 5 height 9
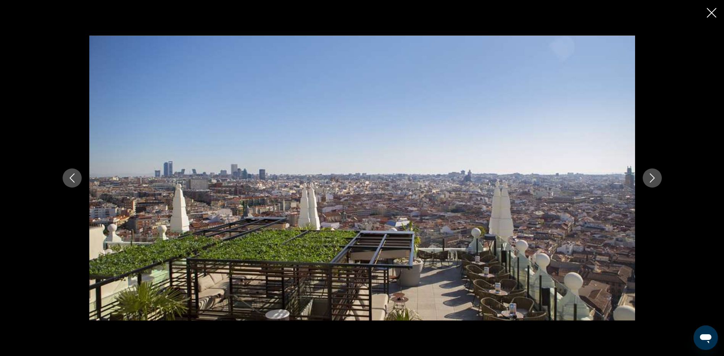
click at [711, 12] on icon "Close slideshow" at bounding box center [712, 13] width 10 height 10
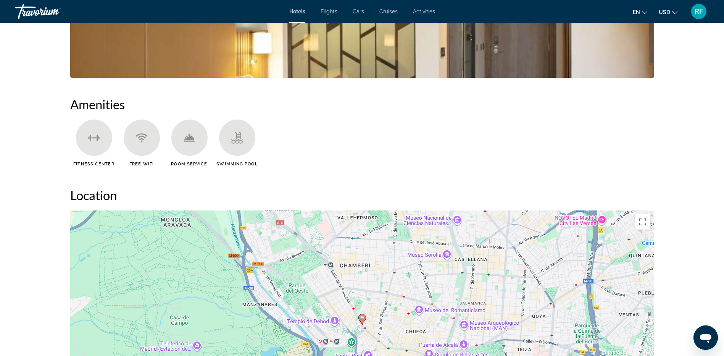
scroll to position [411, 0]
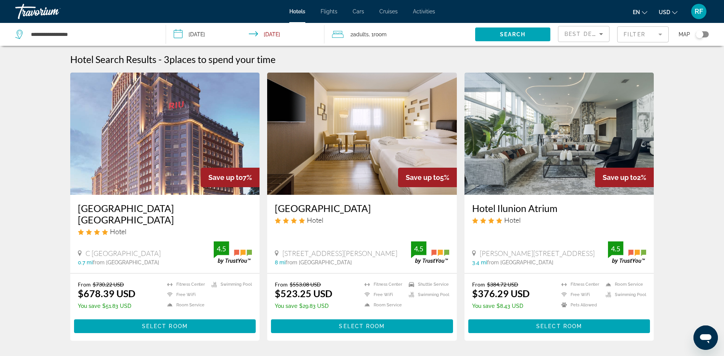
click at [337, 155] on img "Main content" at bounding box center [362, 134] width 190 height 122
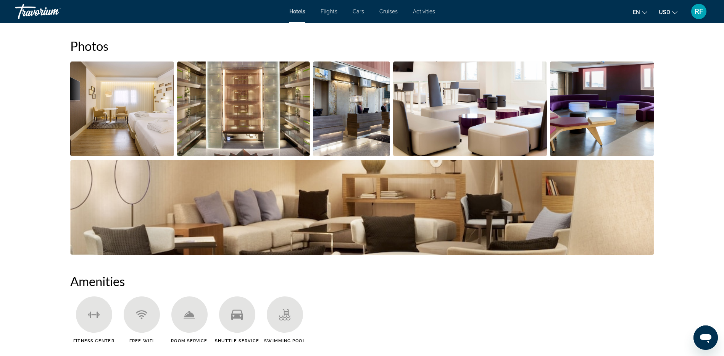
scroll to position [382, 0]
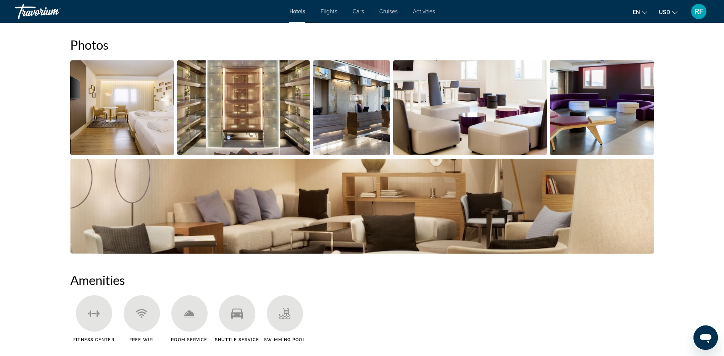
click at [140, 126] on img "Open full-screen image slider" at bounding box center [122, 107] width 104 height 95
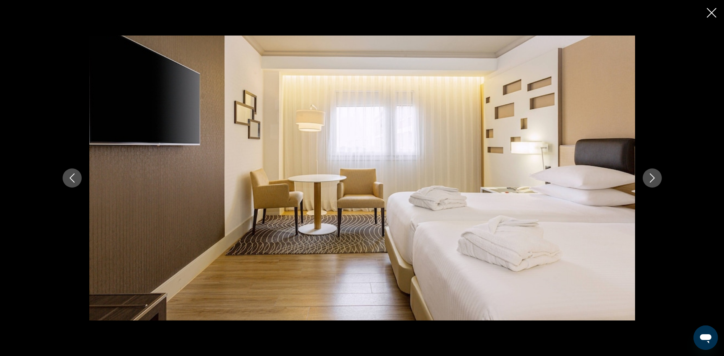
click at [654, 178] on icon "Next image" at bounding box center [652, 177] width 5 height 9
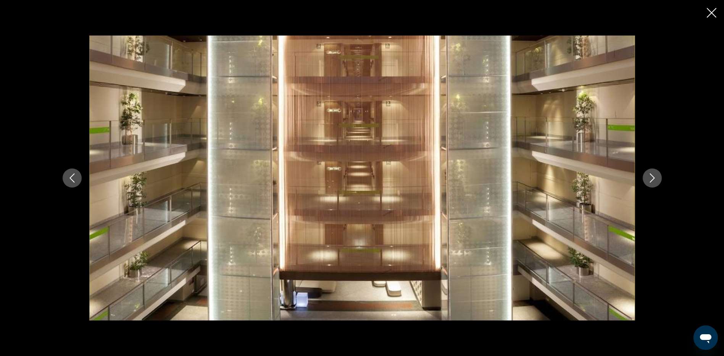
click at [654, 178] on icon "Next image" at bounding box center [652, 177] width 5 height 9
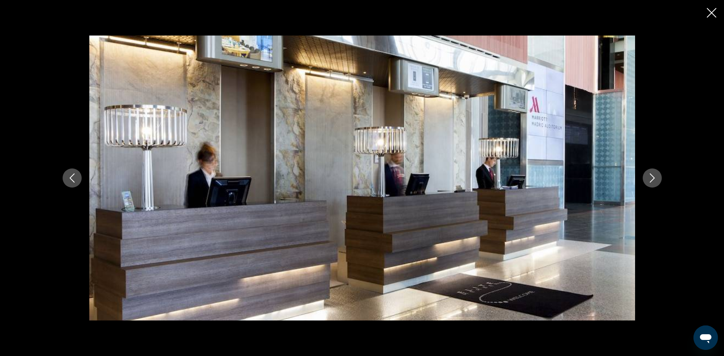
click at [653, 178] on icon "Next image" at bounding box center [652, 177] width 9 height 9
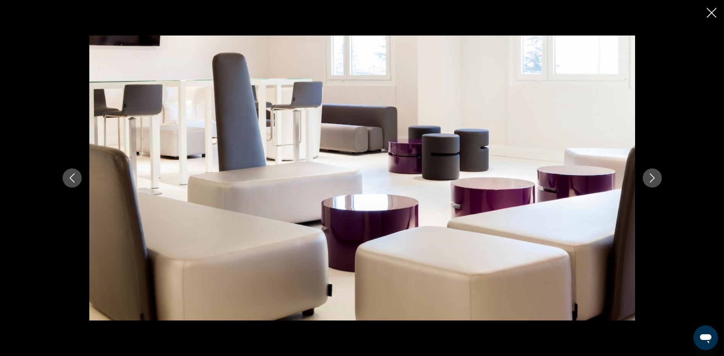
click at [653, 178] on icon "Next image" at bounding box center [652, 177] width 9 height 9
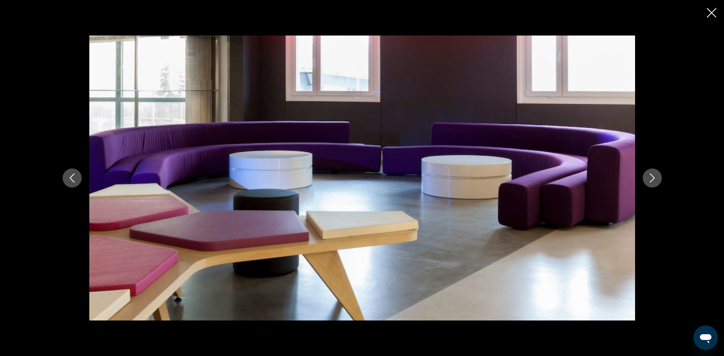
click at [653, 178] on icon "Next image" at bounding box center [652, 177] width 9 height 9
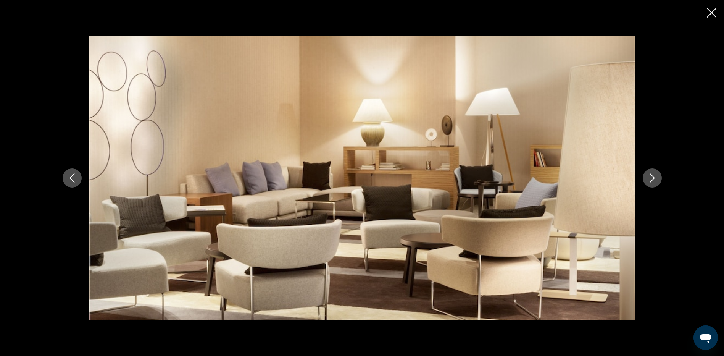
click at [653, 178] on icon "Next image" at bounding box center [652, 177] width 9 height 9
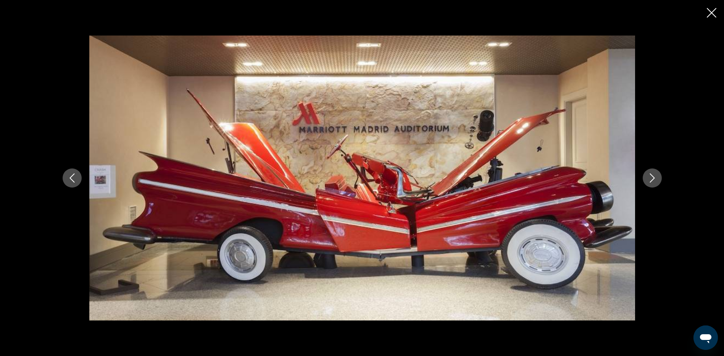
click at [653, 178] on icon "Next image" at bounding box center [652, 177] width 9 height 9
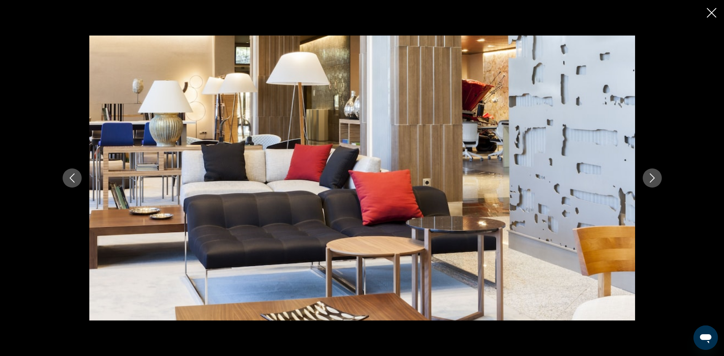
click at [653, 178] on icon "Next image" at bounding box center [652, 177] width 9 height 9
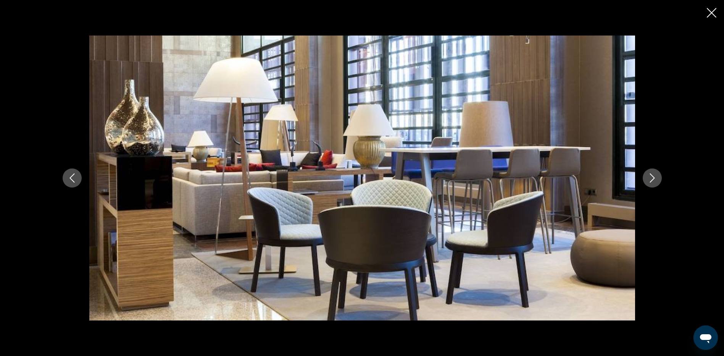
click at [653, 178] on icon "Next image" at bounding box center [652, 177] width 9 height 9
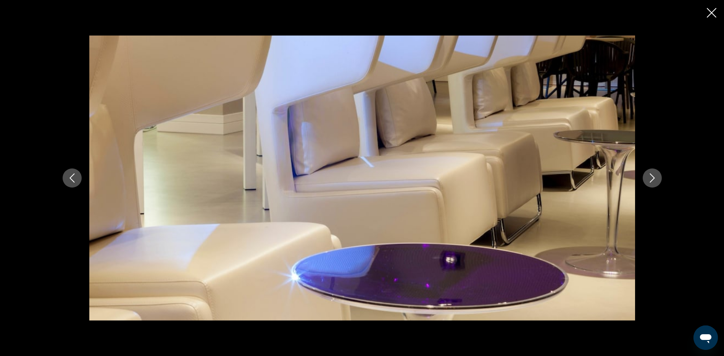
click at [653, 178] on icon "Next image" at bounding box center [652, 177] width 9 height 9
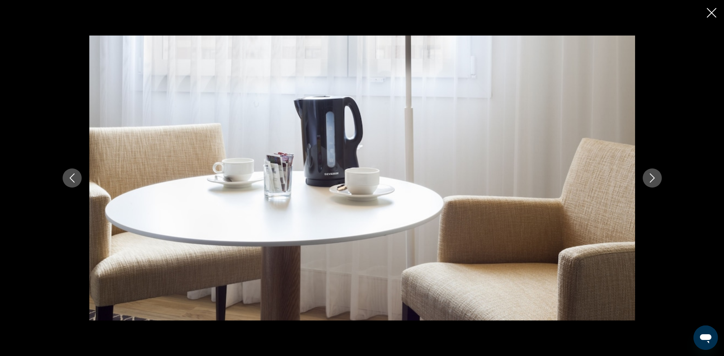
click at [713, 9] on icon "Close slideshow" at bounding box center [712, 13] width 10 height 10
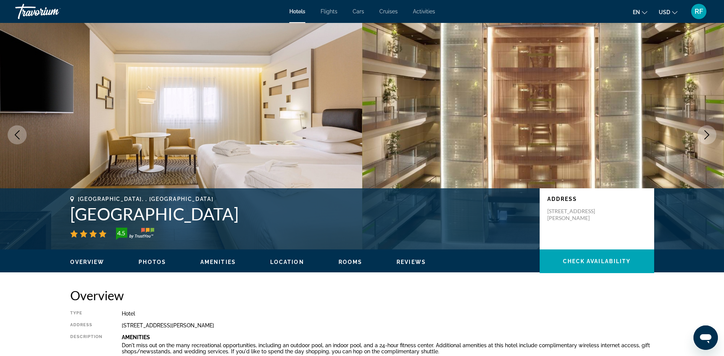
scroll to position [0, 0]
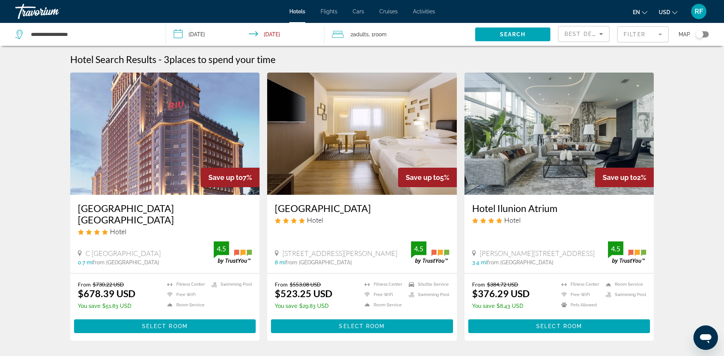
click at [506, 173] on img "Main content" at bounding box center [560, 134] width 190 height 122
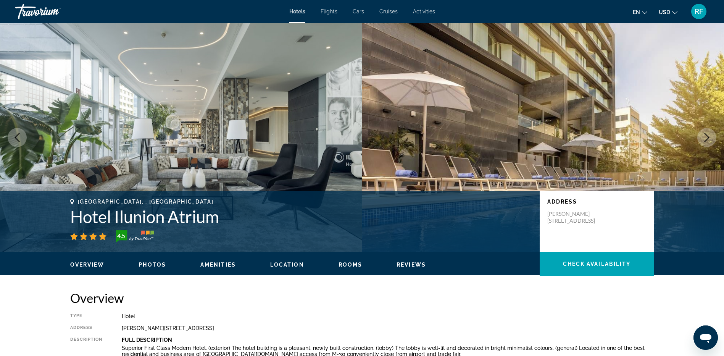
click at [147, 265] on span "Photos" at bounding box center [152, 265] width 27 height 6
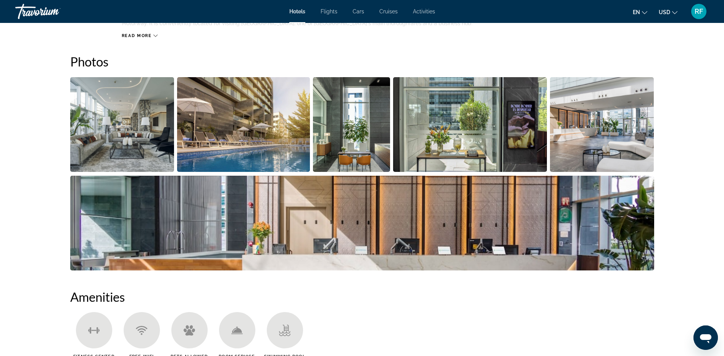
scroll to position [373, 0]
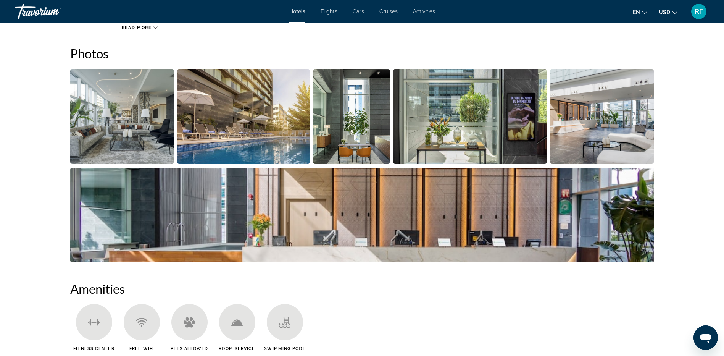
click at [115, 118] on img "Open full-screen image slider" at bounding box center [122, 116] width 104 height 95
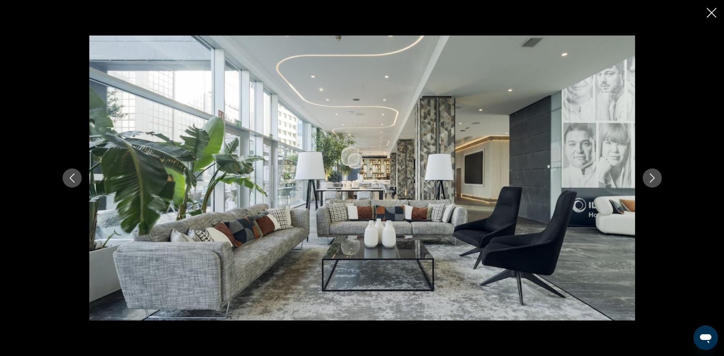
click at [649, 178] on icon "Next image" at bounding box center [652, 177] width 9 height 9
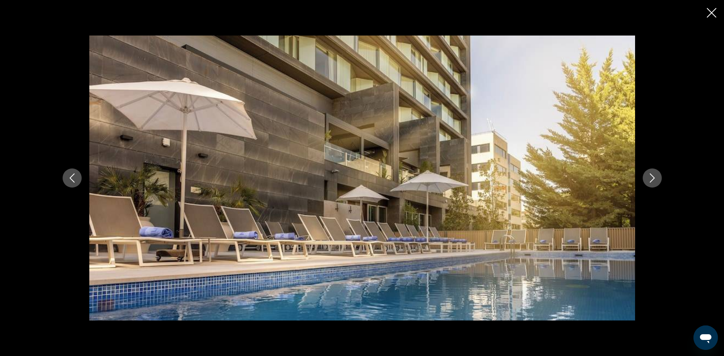
click at [649, 178] on icon "Next image" at bounding box center [652, 177] width 9 height 9
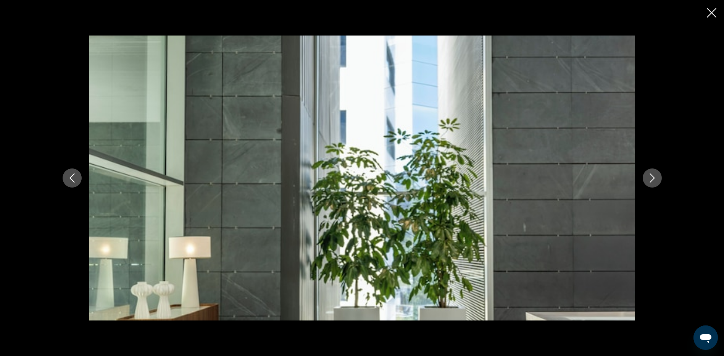
click at [649, 178] on icon "Next image" at bounding box center [652, 177] width 9 height 9
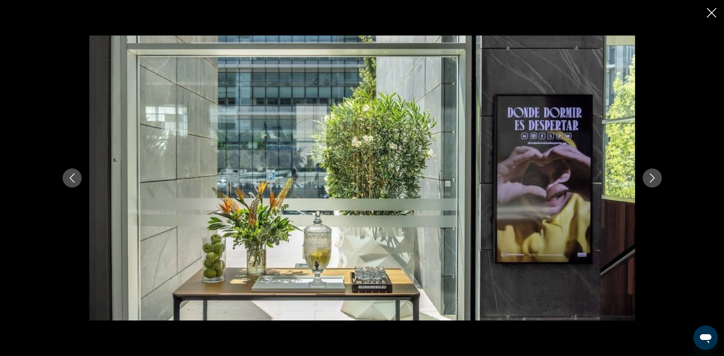
click at [649, 178] on icon "Next image" at bounding box center [652, 177] width 9 height 9
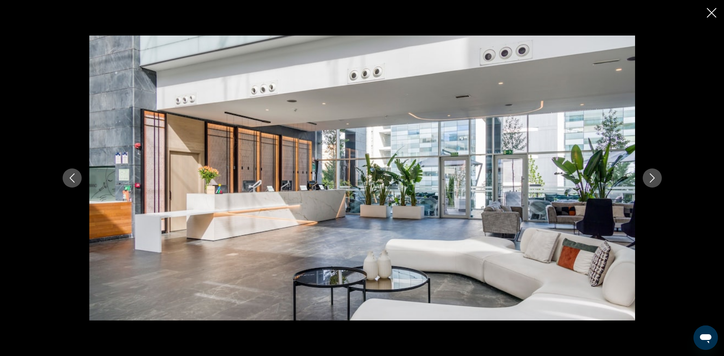
click at [649, 178] on icon "Next image" at bounding box center [652, 177] width 9 height 9
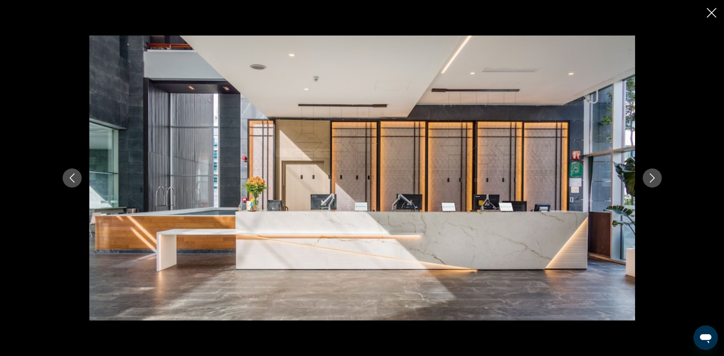
click at [649, 178] on icon "Next image" at bounding box center [652, 177] width 9 height 9
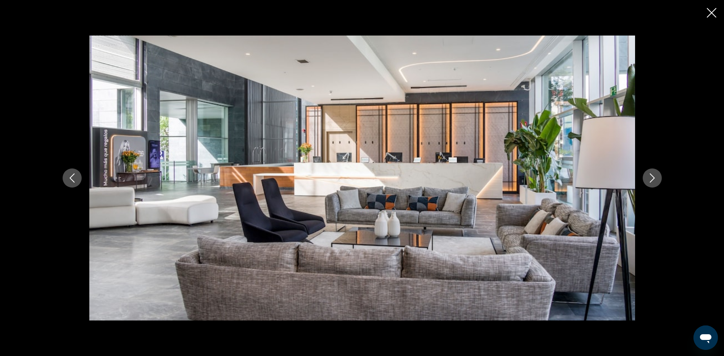
click at [649, 178] on icon "Next image" at bounding box center [652, 177] width 9 height 9
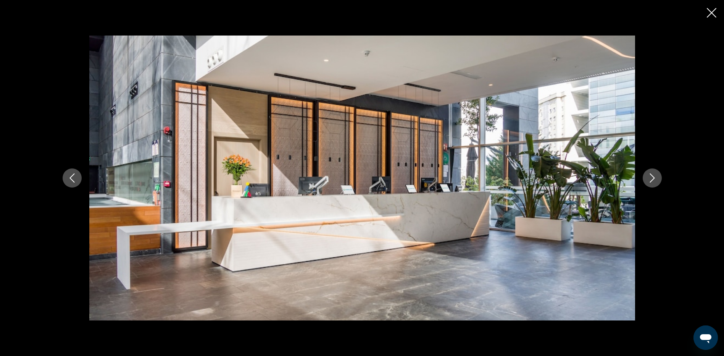
click at [650, 174] on icon "Next image" at bounding box center [652, 177] width 9 height 9
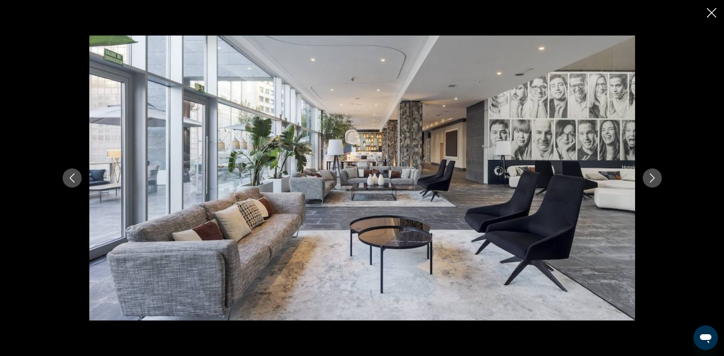
click at [650, 177] on icon "Next image" at bounding box center [652, 177] width 9 height 9
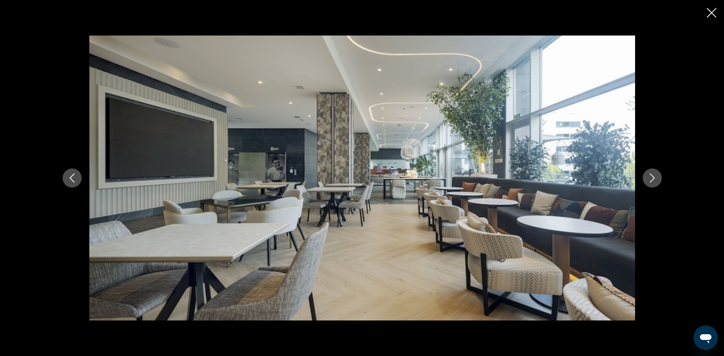
click at [650, 180] on icon "Next image" at bounding box center [652, 177] width 9 height 9
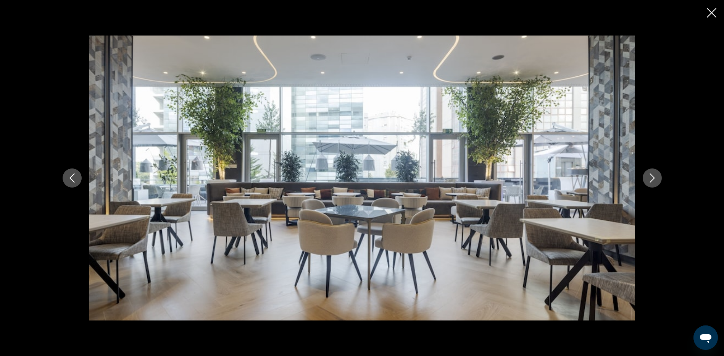
click at [650, 174] on icon "Next image" at bounding box center [652, 177] width 5 height 9
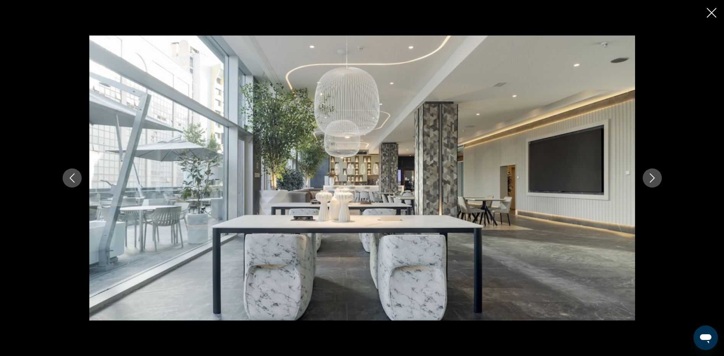
click at [649, 174] on icon "Next image" at bounding box center [652, 177] width 9 height 9
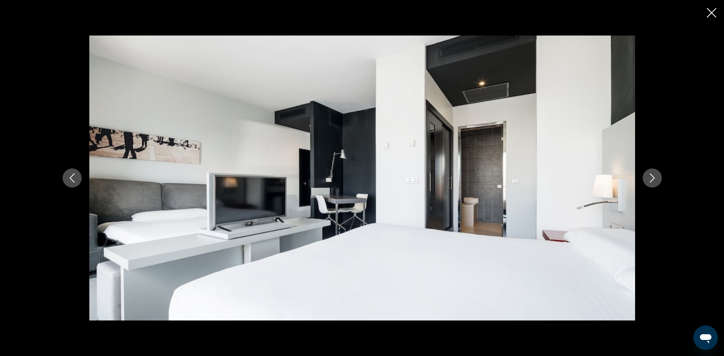
click at [649, 174] on icon "Next image" at bounding box center [652, 177] width 9 height 9
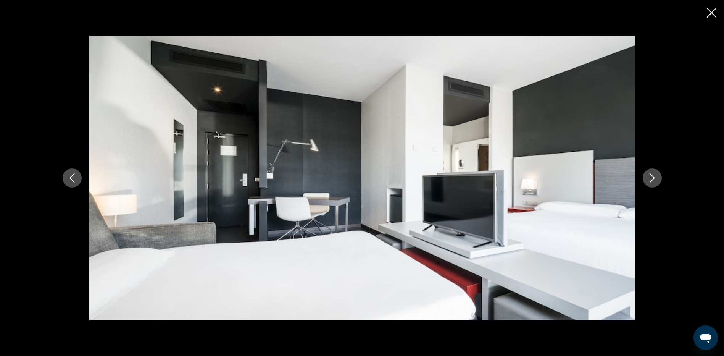
click at [649, 174] on icon "Next image" at bounding box center [652, 177] width 9 height 9
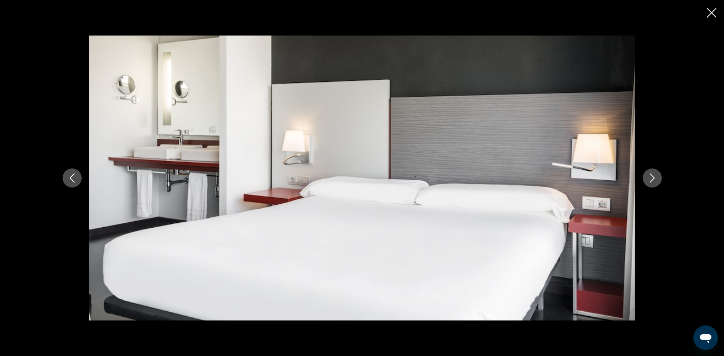
click at [649, 174] on icon "Next image" at bounding box center [652, 177] width 9 height 9
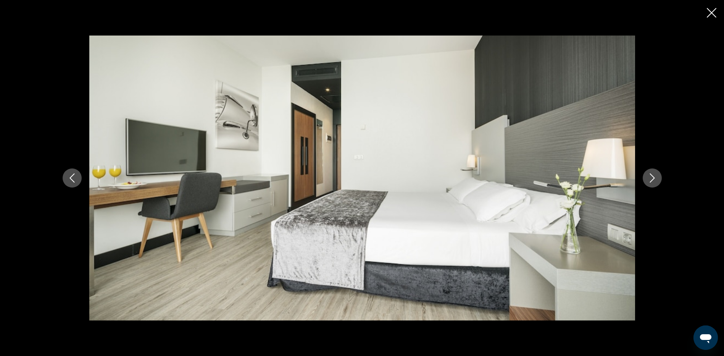
click at [649, 174] on icon "Next image" at bounding box center [652, 177] width 9 height 9
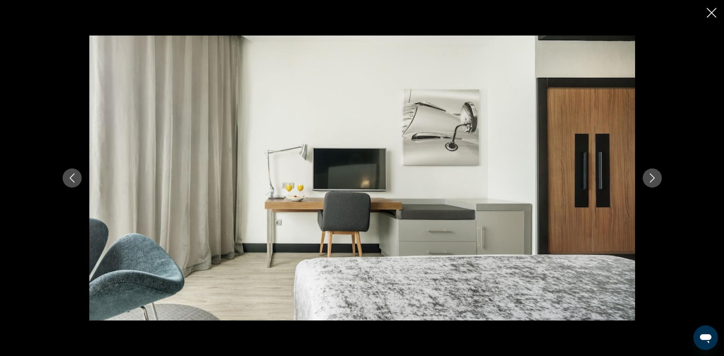
click at [649, 174] on icon "Next image" at bounding box center [652, 177] width 9 height 9
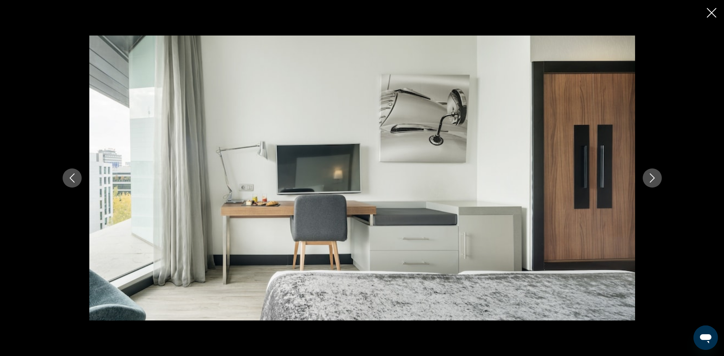
click at [649, 175] on icon "Next image" at bounding box center [652, 177] width 9 height 9
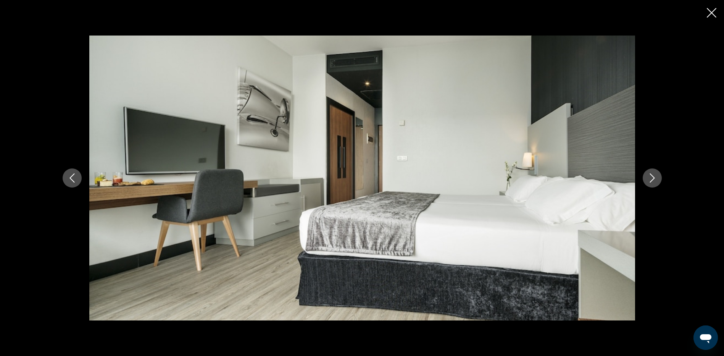
click at [649, 175] on icon "Next image" at bounding box center [652, 177] width 9 height 9
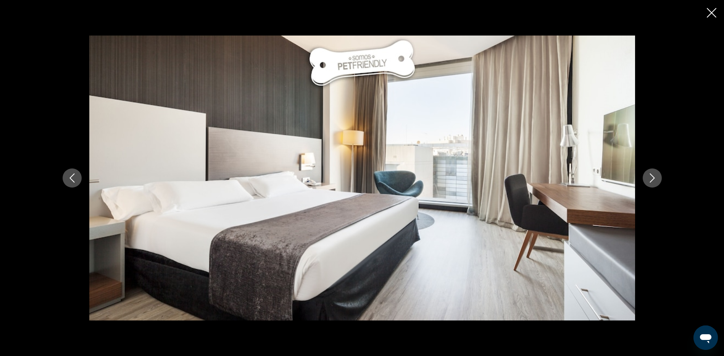
click at [649, 175] on icon "Next image" at bounding box center [652, 177] width 9 height 9
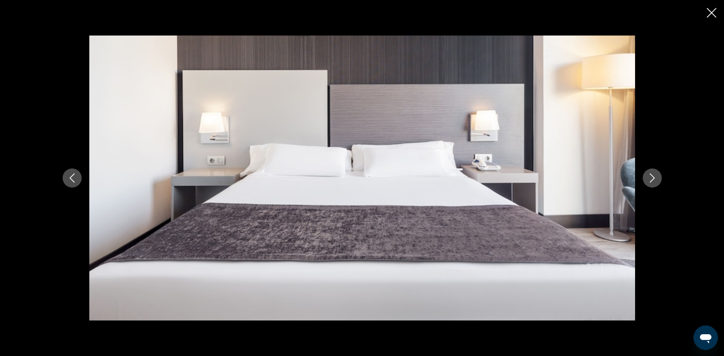
click at [649, 175] on icon "Next image" at bounding box center [652, 177] width 9 height 9
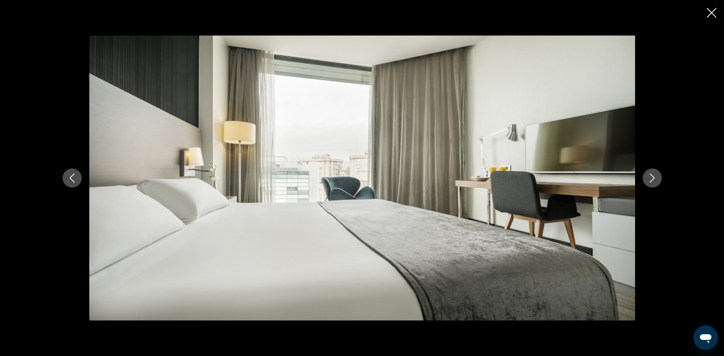
click at [649, 175] on icon "Next image" at bounding box center [652, 177] width 9 height 9
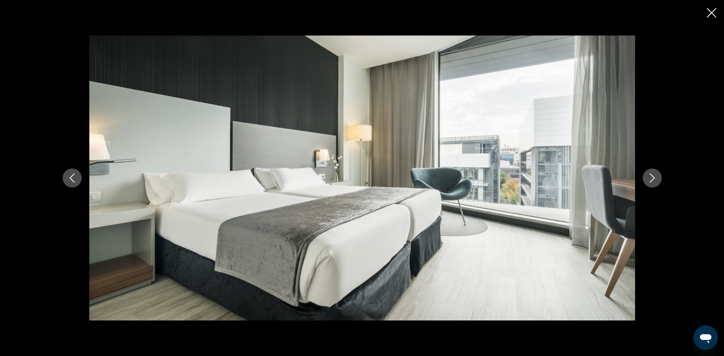
click at [649, 175] on icon "Next image" at bounding box center [652, 177] width 9 height 9
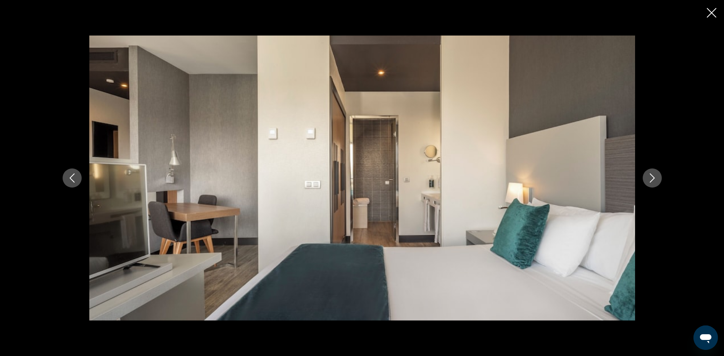
click at [708, 11] on icon "Close slideshow" at bounding box center [712, 13] width 10 height 10
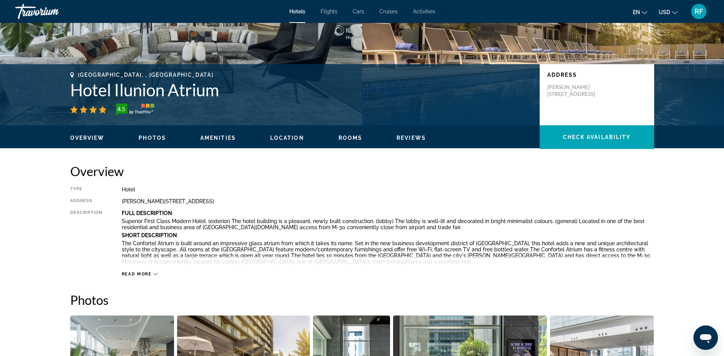
scroll to position [191, 0]
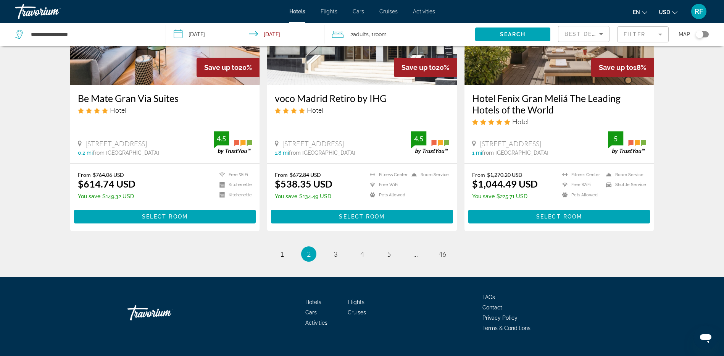
scroll to position [952, 0]
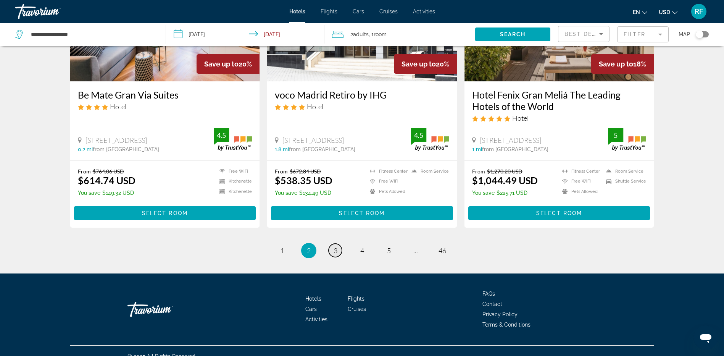
click at [336, 246] on span "3" at bounding box center [336, 250] width 4 height 8
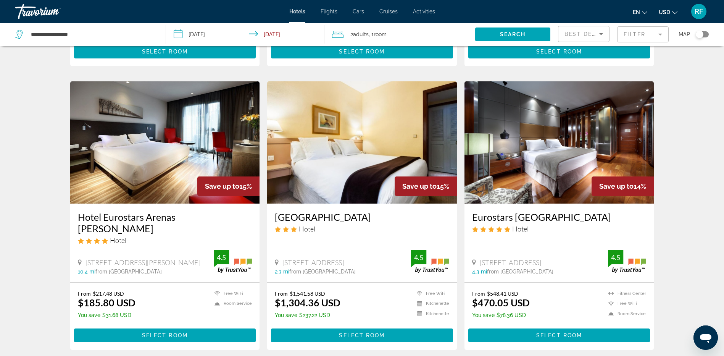
scroll to position [840, 0]
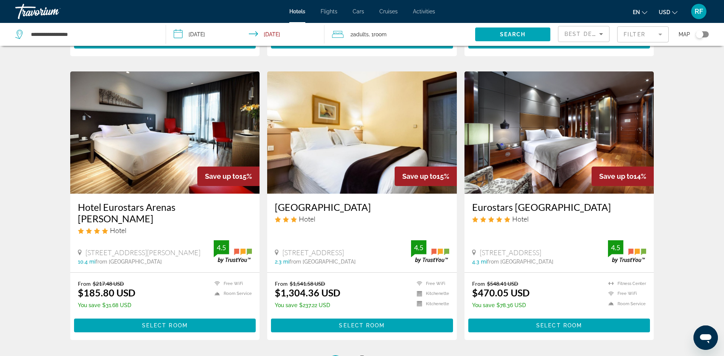
click at [360, 356] on link "page 4" at bounding box center [362, 362] width 13 height 13
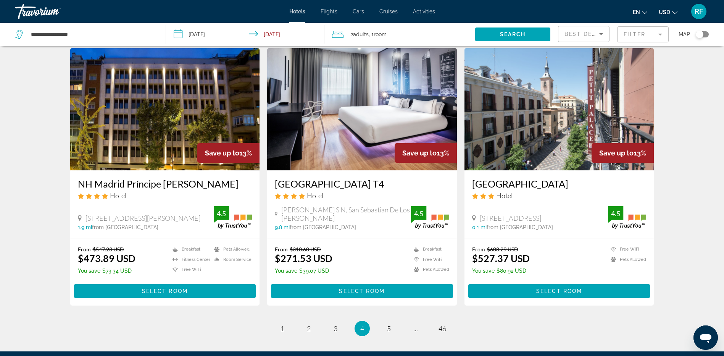
scroll to position [878, 0]
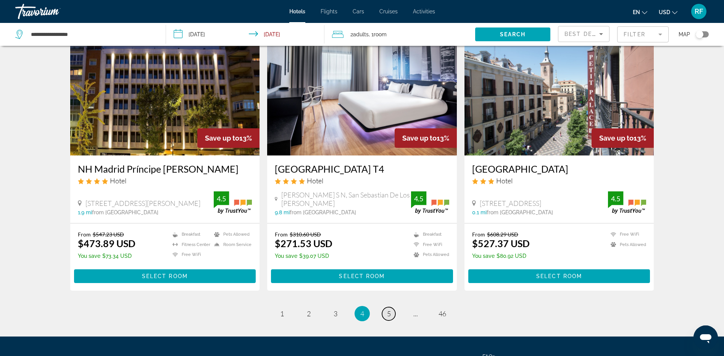
click at [388, 309] on span "5" at bounding box center [389, 313] width 4 height 8
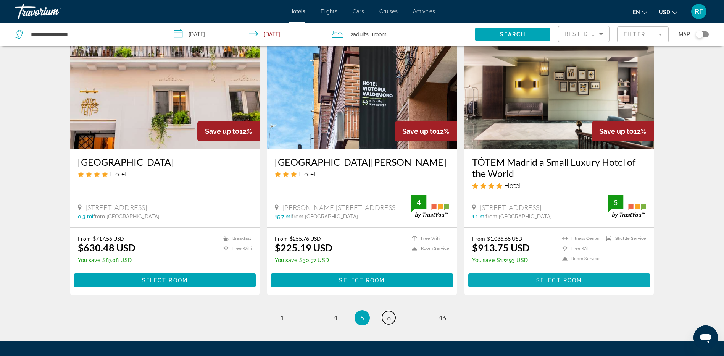
scroll to position [941, 0]
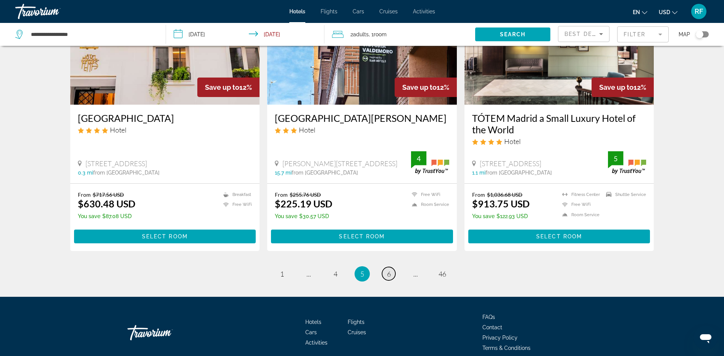
click at [389, 270] on span "6" at bounding box center [389, 274] width 4 height 8
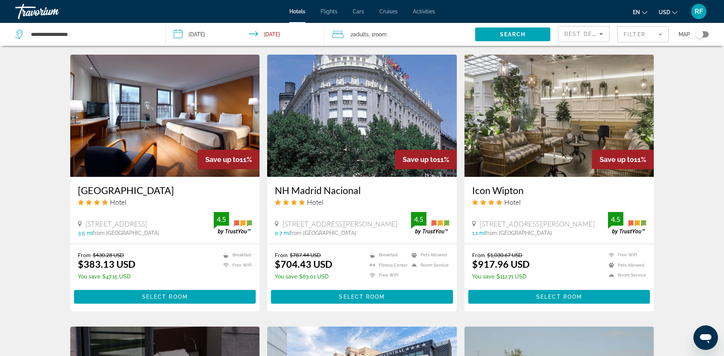
scroll to position [573, 0]
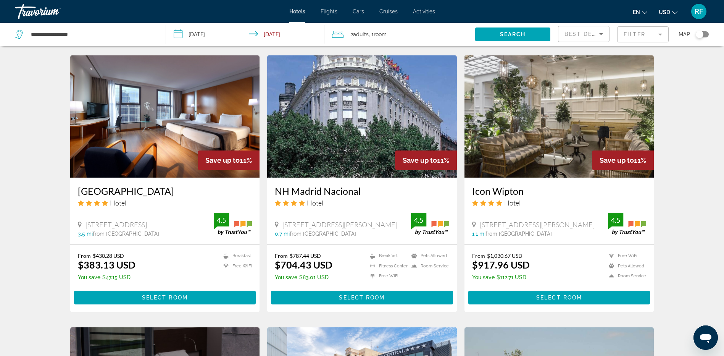
click at [186, 129] on img "Main content" at bounding box center [165, 116] width 190 height 122
